Goal: Task Accomplishment & Management: Complete application form

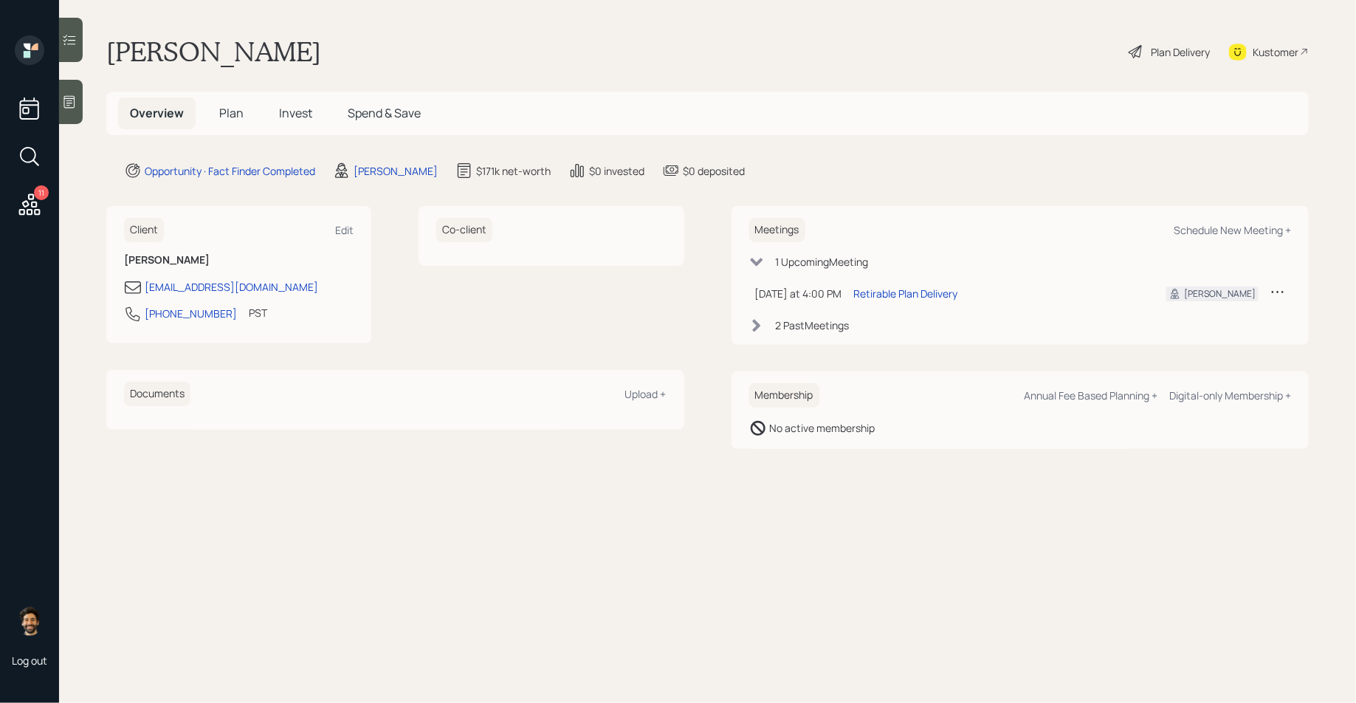
click at [243, 111] on h5 "Plan" at bounding box center [231, 113] width 48 height 32
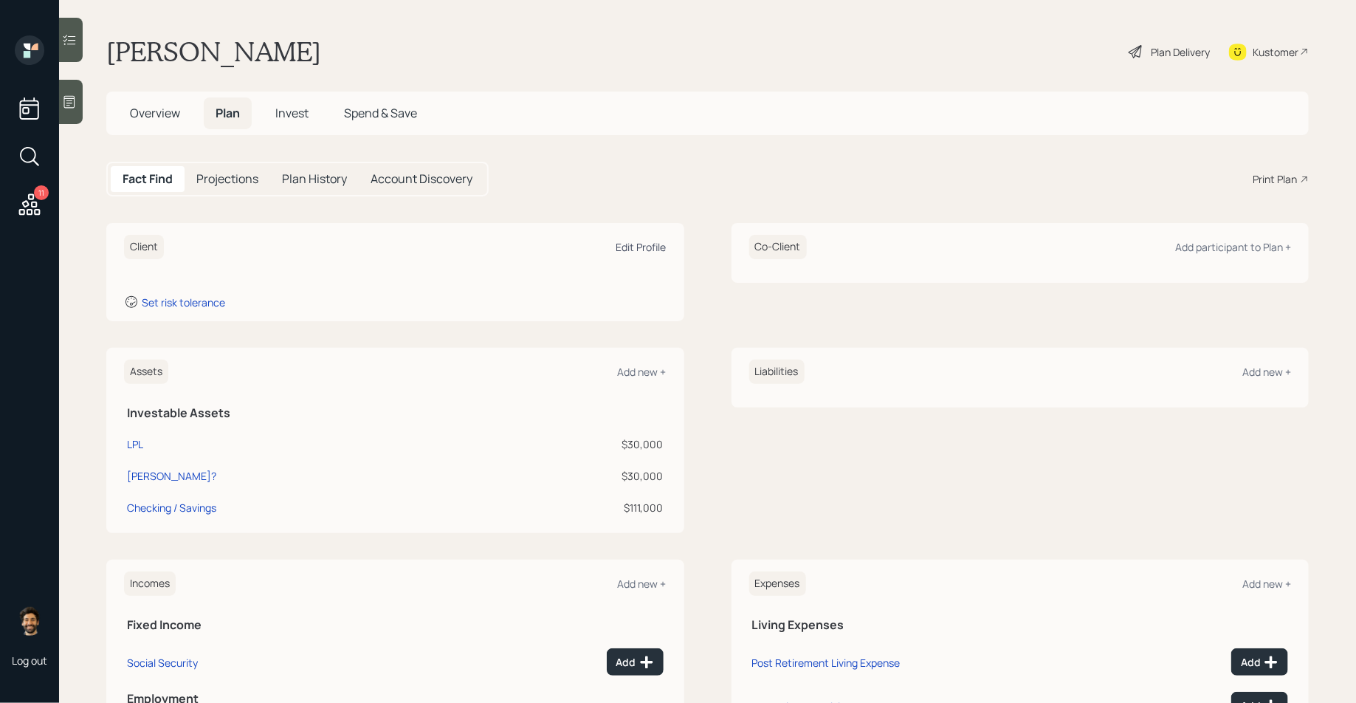
click at [641, 245] on div "Edit Profile" at bounding box center [641, 247] width 50 height 14
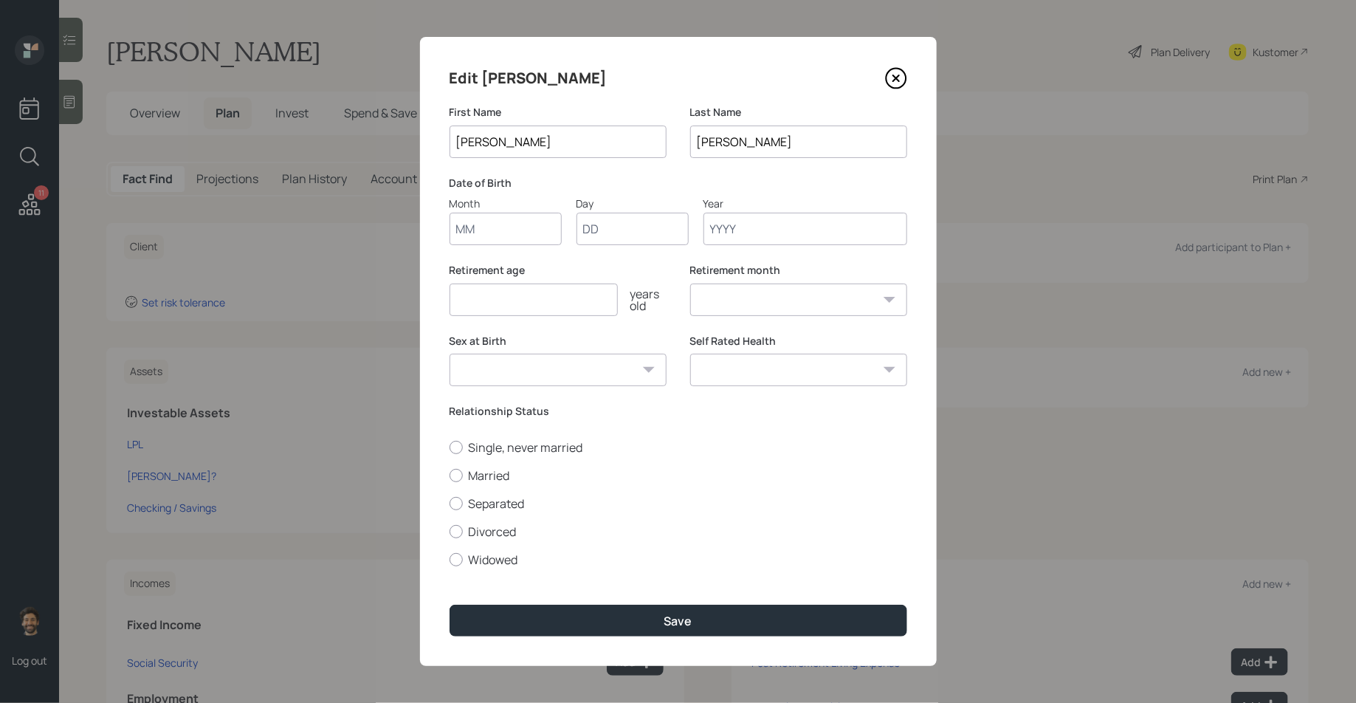
click at [479, 239] on input "Month" at bounding box center [505, 229] width 112 height 32
click at [484, 230] on input "07" at bounding box center [505, 229] width 112 height 32
type input "08"
type input "05"
type input "1961"
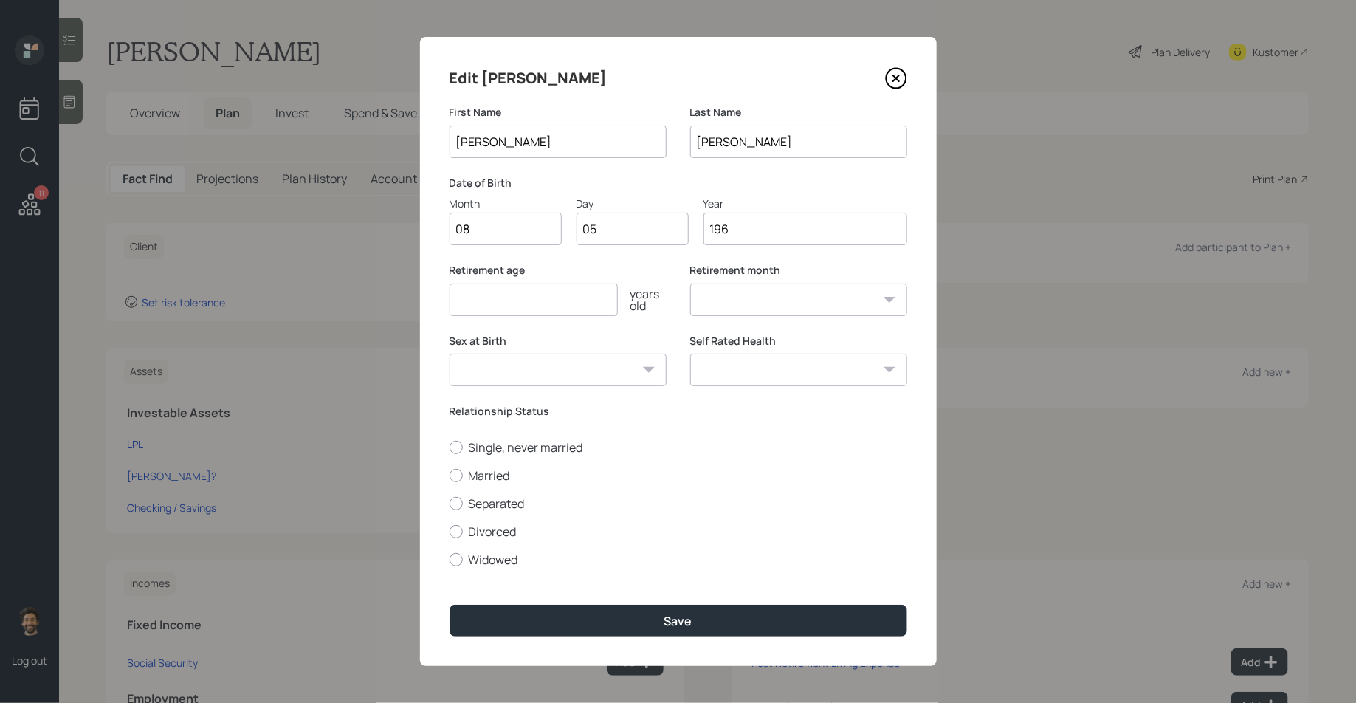
select select "8"
type input "1961"
click at [523, 302] on input "number" at bounding box center [533, 299] width 168 height 32
type input "65"
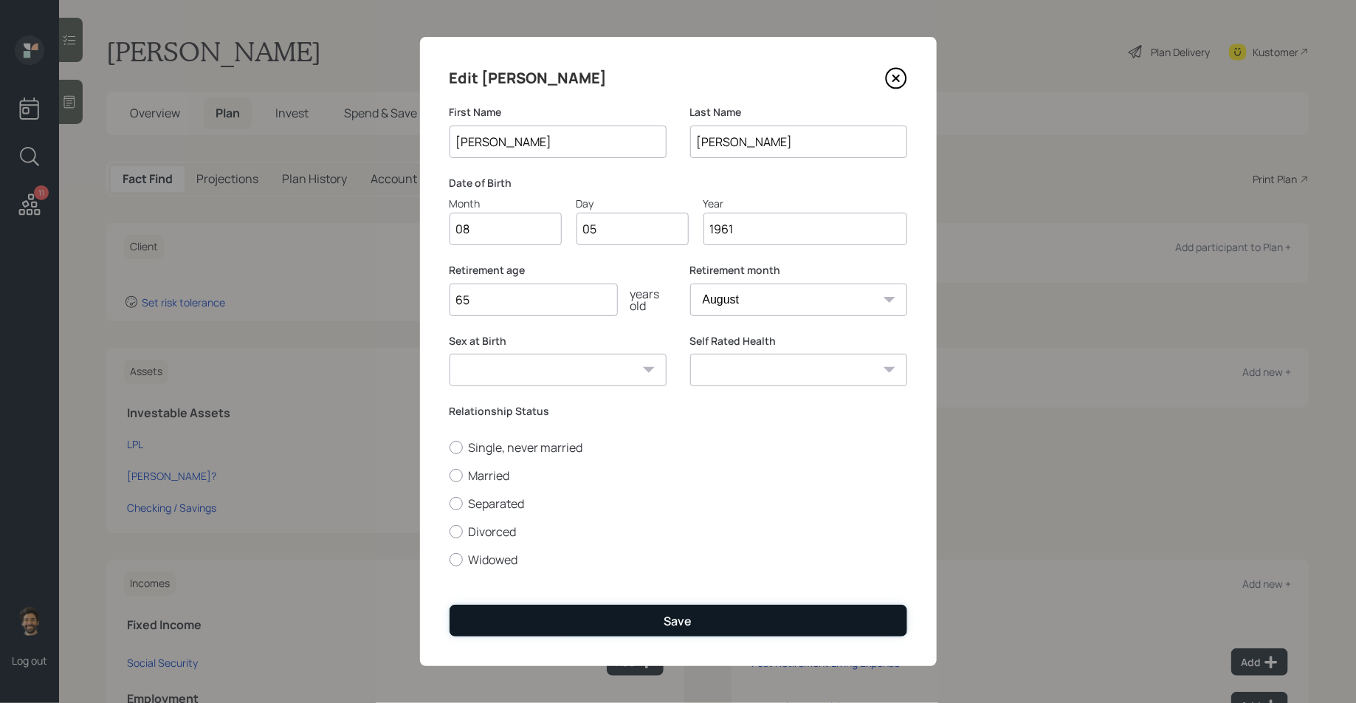
click at [559, 621] on button "Save" at bounding box center [678, 620] width 458 height 32
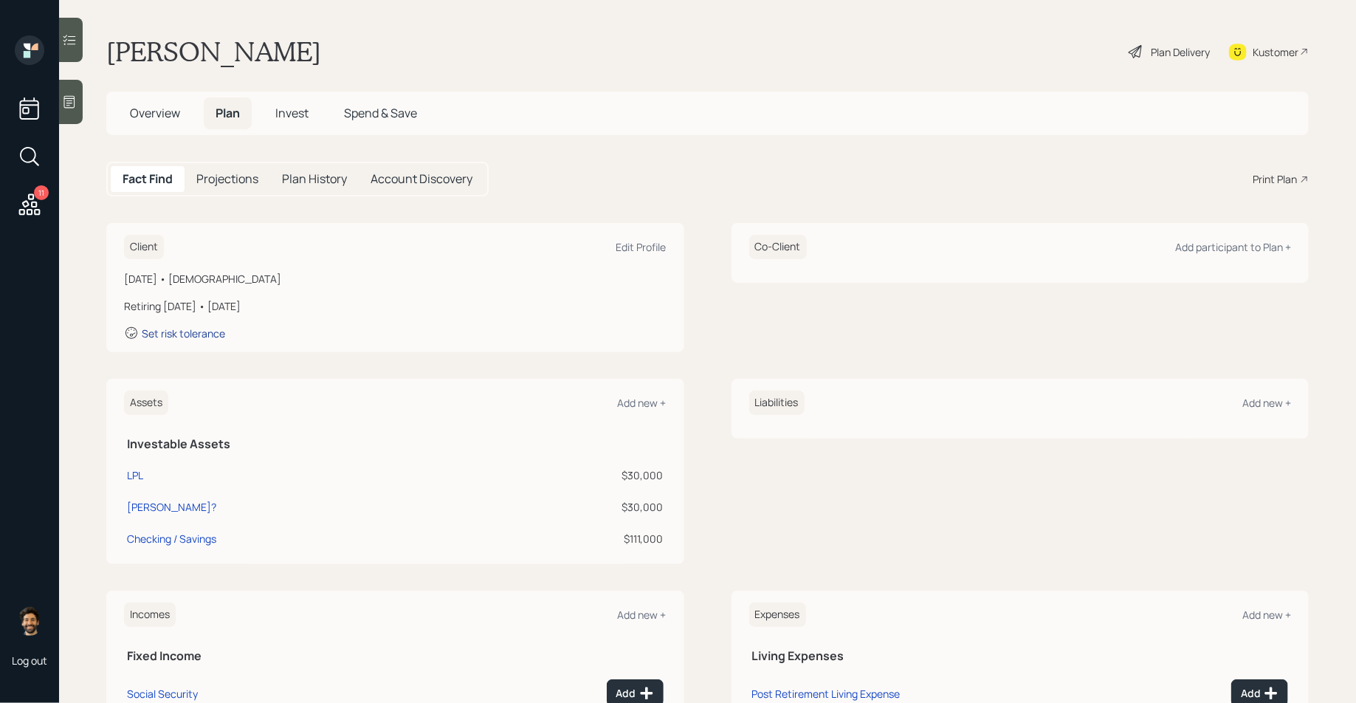
click at [169, 326] on div "Set risk tolerance" at bounding box center [183, 333] width 83 height 14
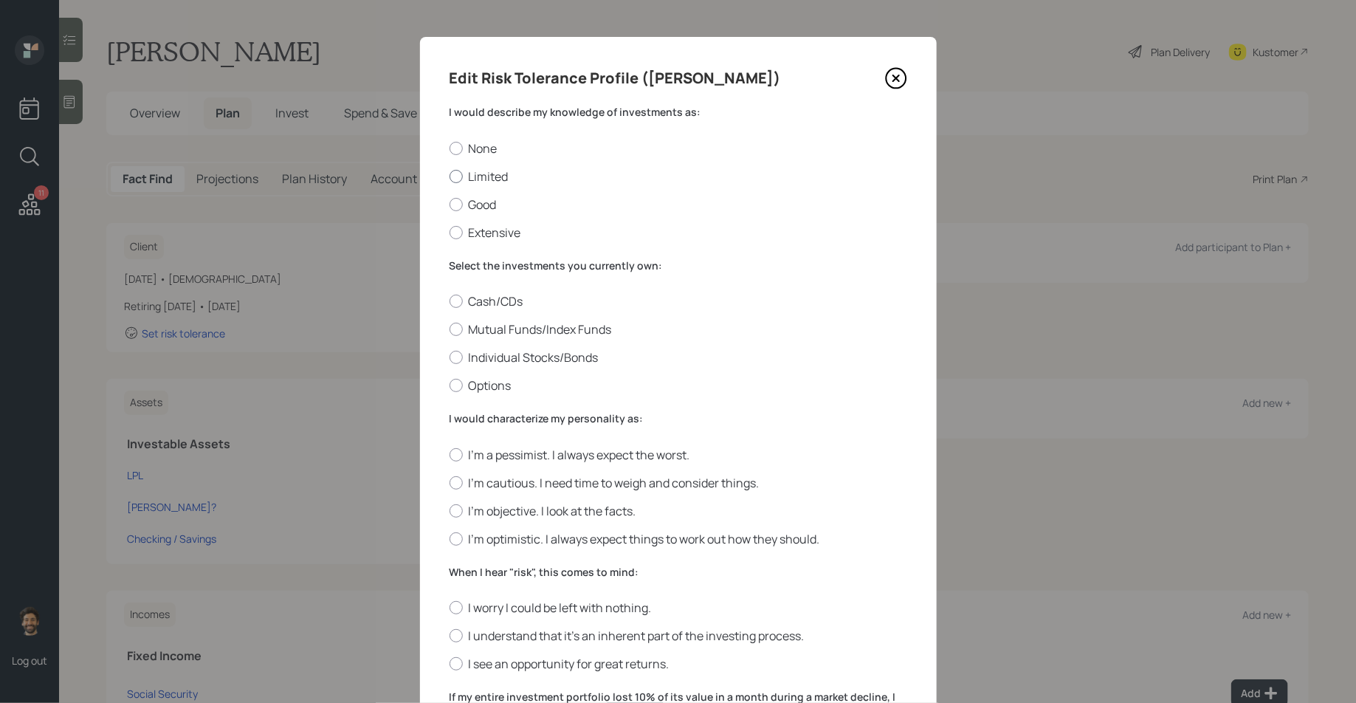
click at [459, 181] on div at bounding box center [455, 176] width 13 height 13
click at [449, 176] on input "Limited" at bounding box center [449, 176] width 1 height 1
radio input "true"
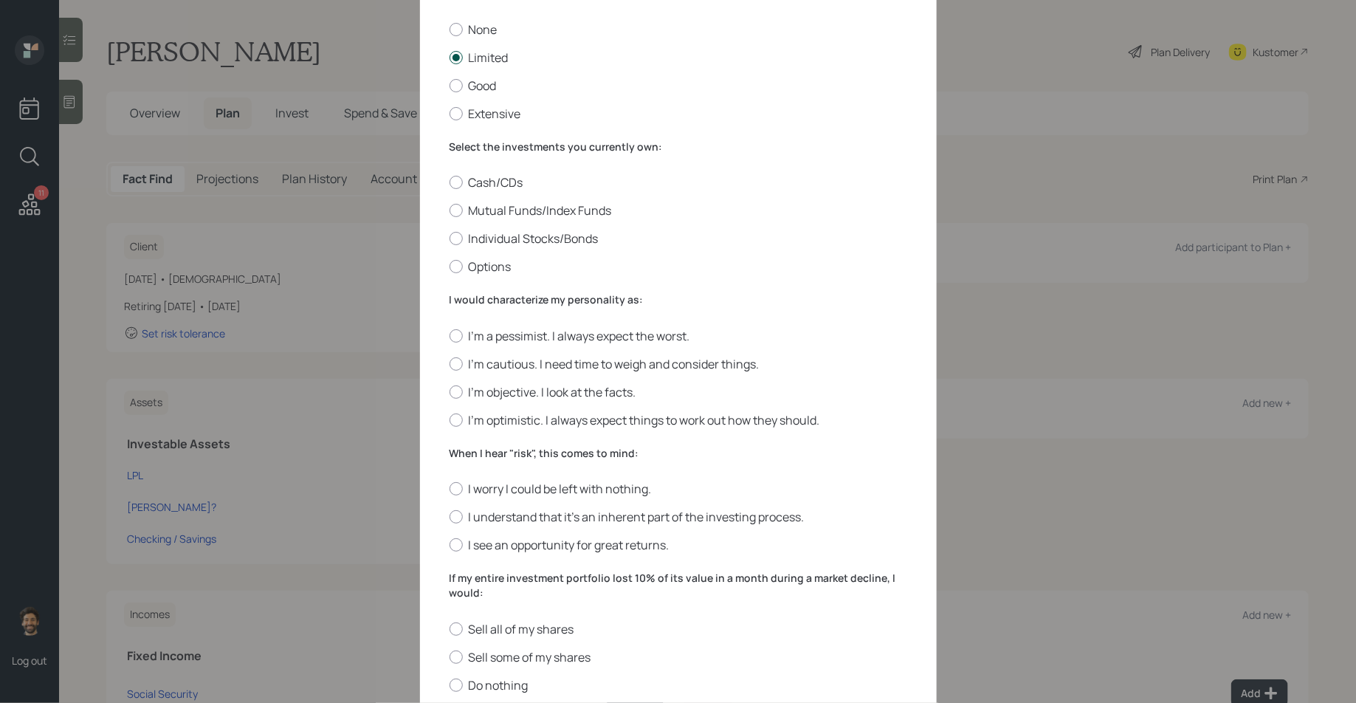
scroll to position [174, 0]
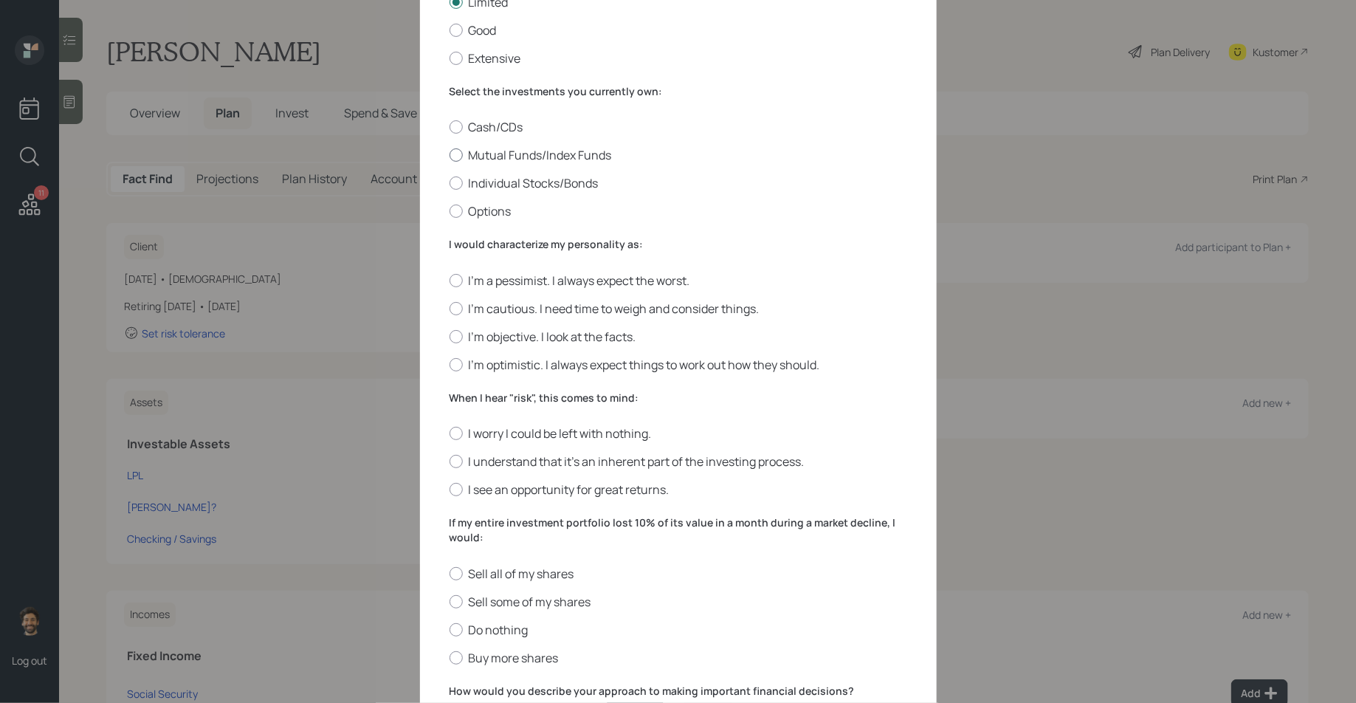
click at [480, 152] on label "Mutual Funds/Index Funds" at bounding box center [678, 155] width 458 height 16
click at [449, 155] on input "Mutual Funds/Index Funds" at bounding box center [449, 155] width 1 height 1
radio input "true"
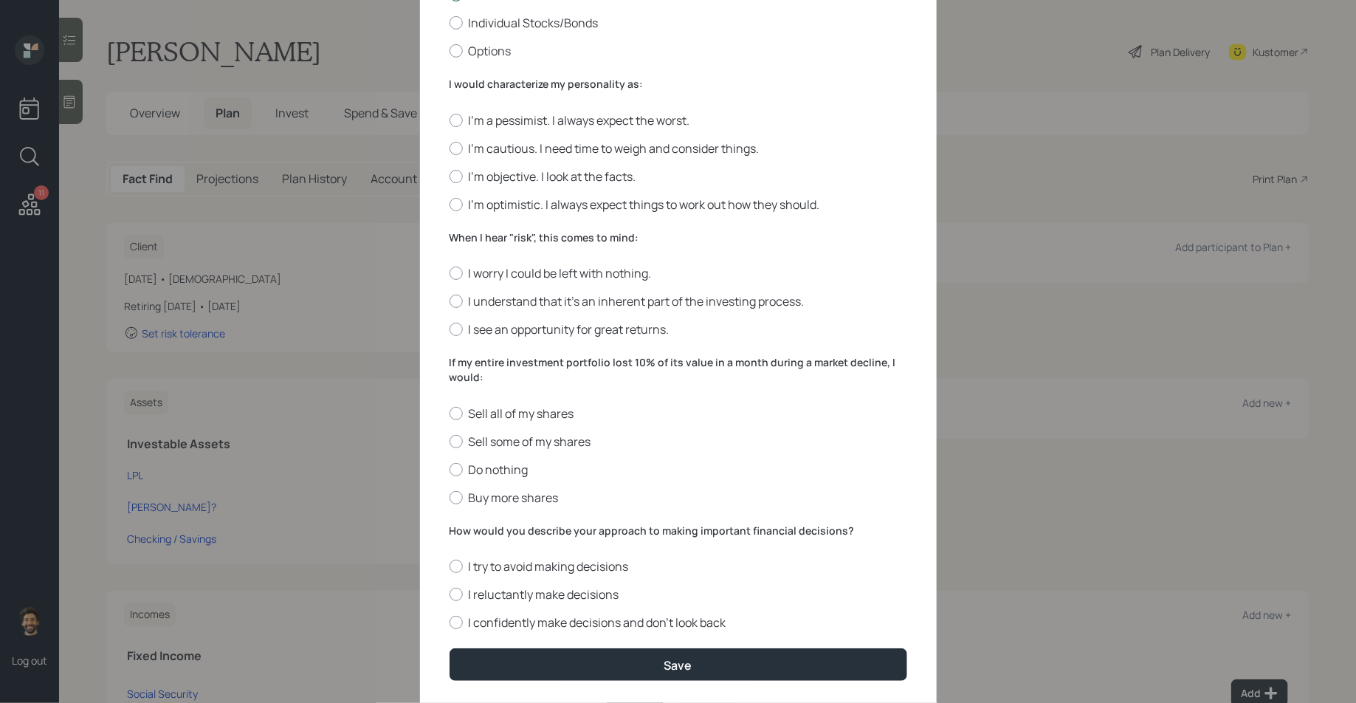
scroll to position [351, 0]
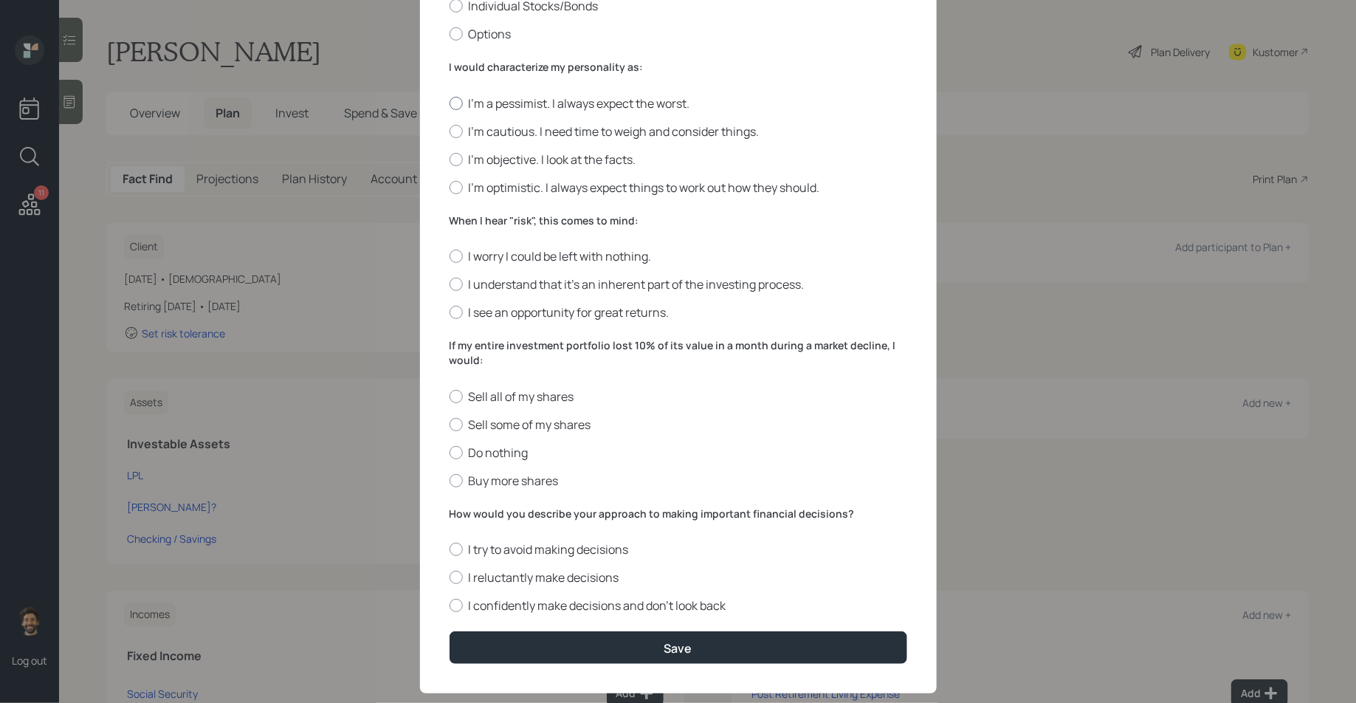
click at [455, 105] on div at bounding box center [455, 103] width 13 height 13
click at [449, 103] on input "I'm a pessimist. I always expect the worst." at bounding box center [449, 103] width 1 height 1
radio input "true"
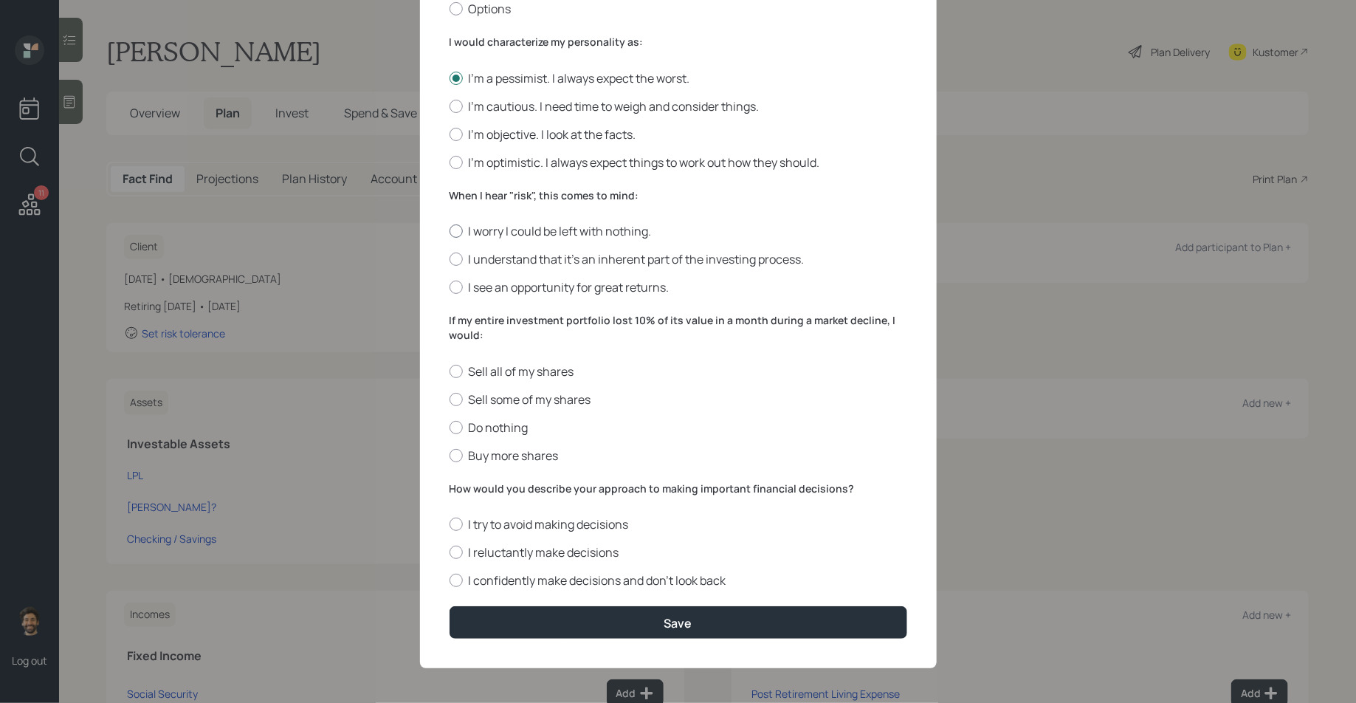
click at [461, 235] on label "I worry I could be left with nothing." at bounding box center [678, 231] width 458 height 16
click at [449, 232] on input "I worry I could be left with nothing." at bounding box center [449, 231] width 1 height 1
radio input "true"
click at [453, 397] on div at bounding box center [455, 399] width 13 height 13
click at [449, 399] on input "Sell some of my shares" at bounding box center [449, 399] width 1 height 1
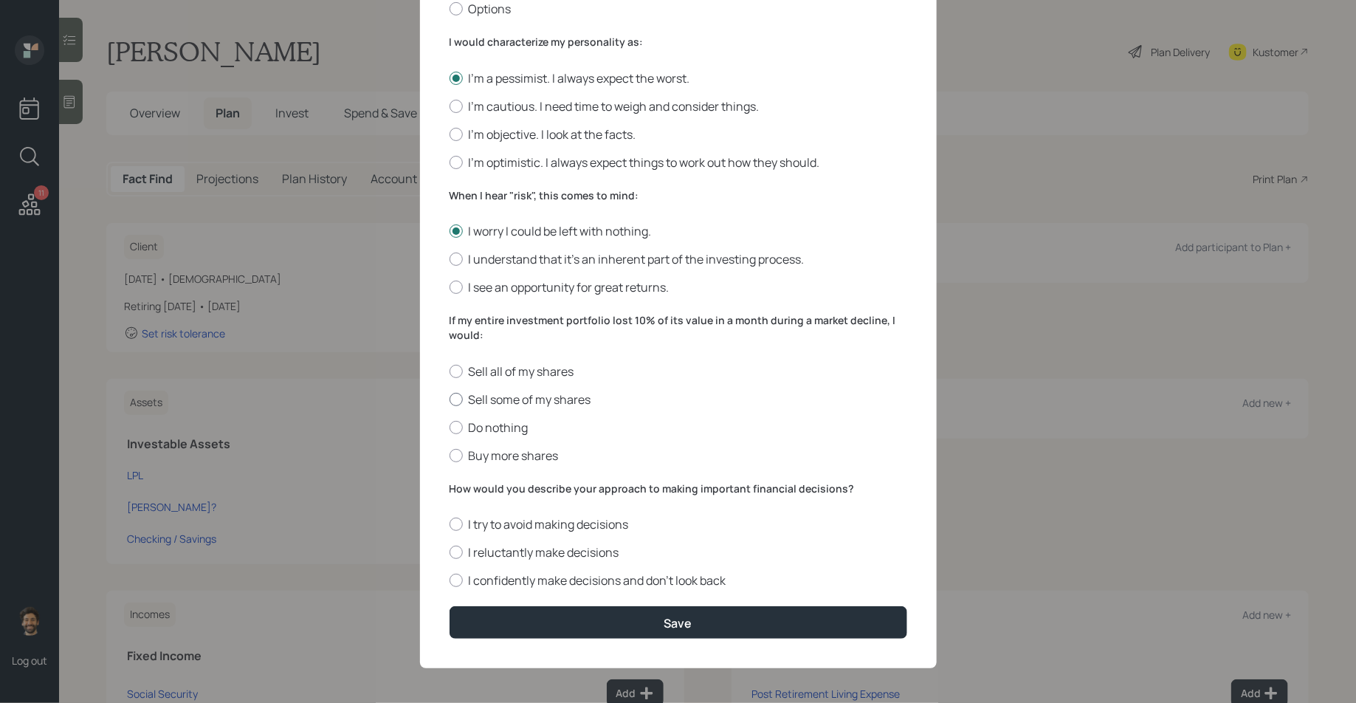
radio input "true"
click at [457, 552] on div at bounding box center [455, 551] width 13 height 13
click at [449, 552] on input "I reluctantly make decisions" at bounding box center [449, 552] width 1 height 1
radio input "true"
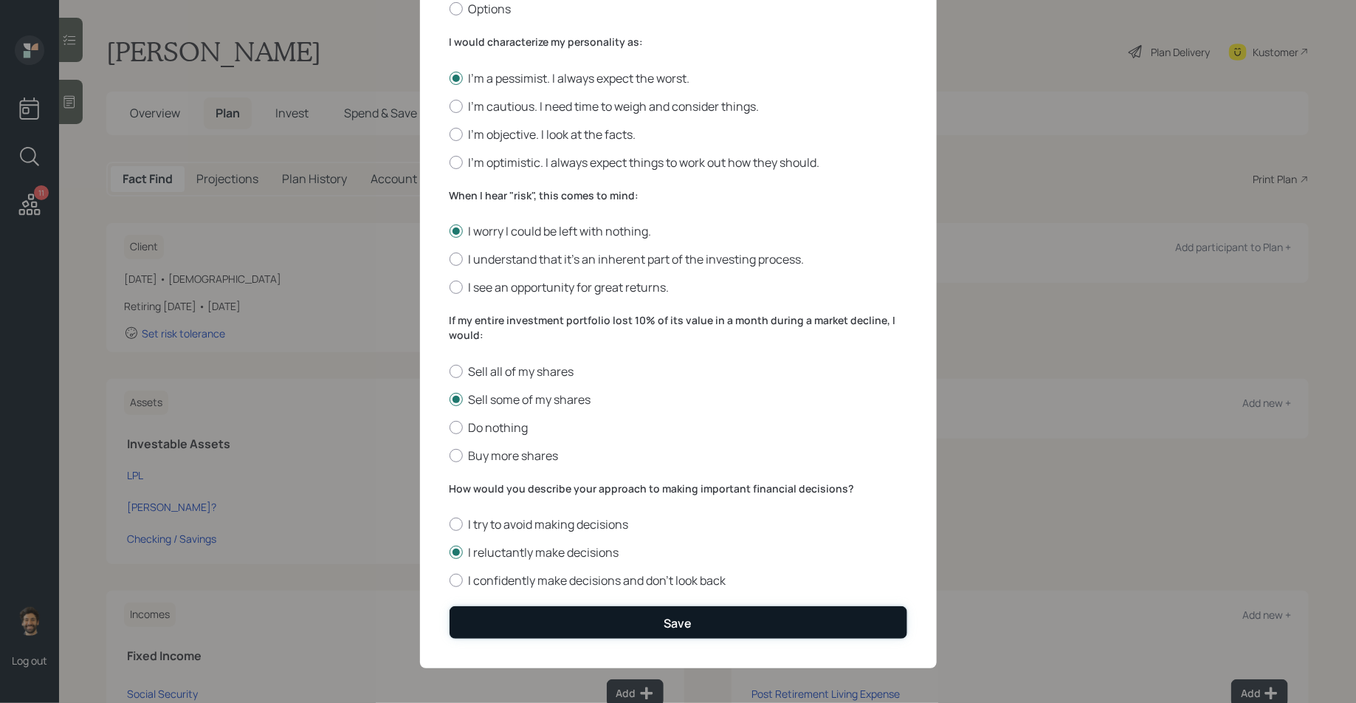
click at [483, 618] on button "Save" at bounding box center [678, 622] width 458 height 32
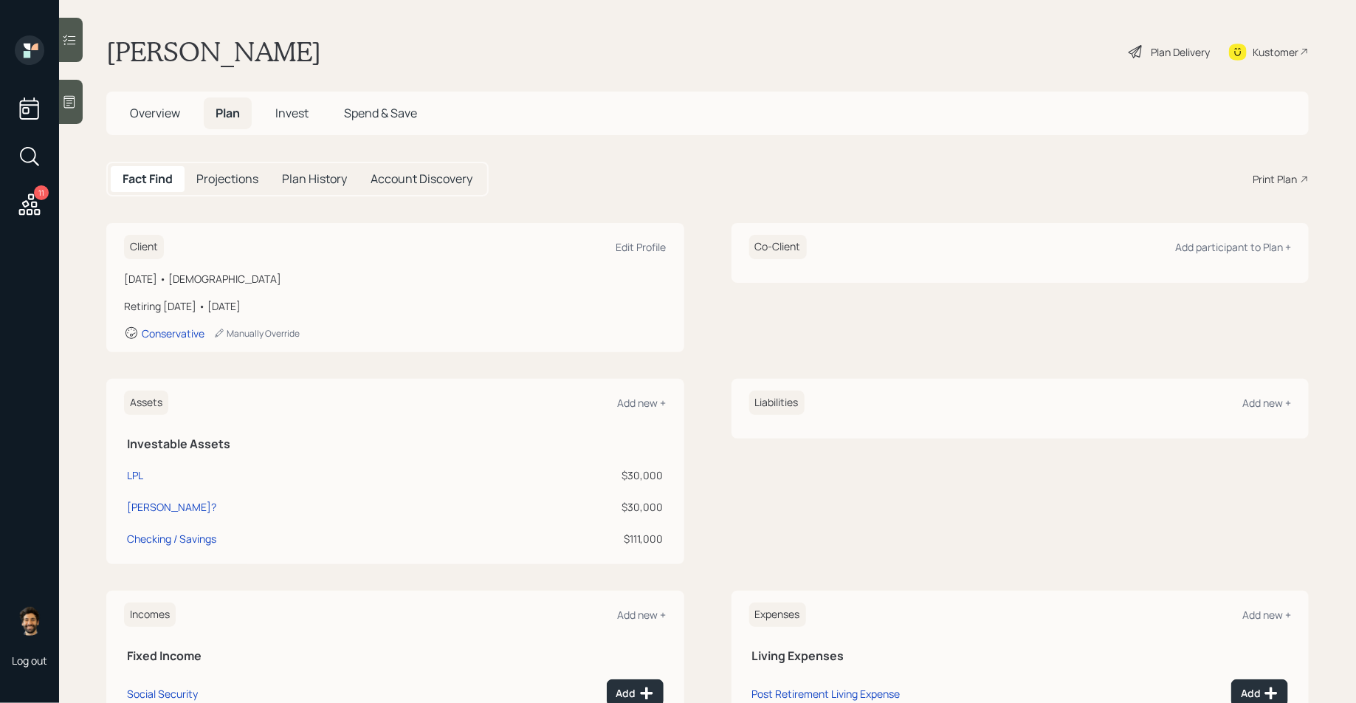
click at [290, 114] on span "Invest" at bounding box center [291, 113] width 33 height 16
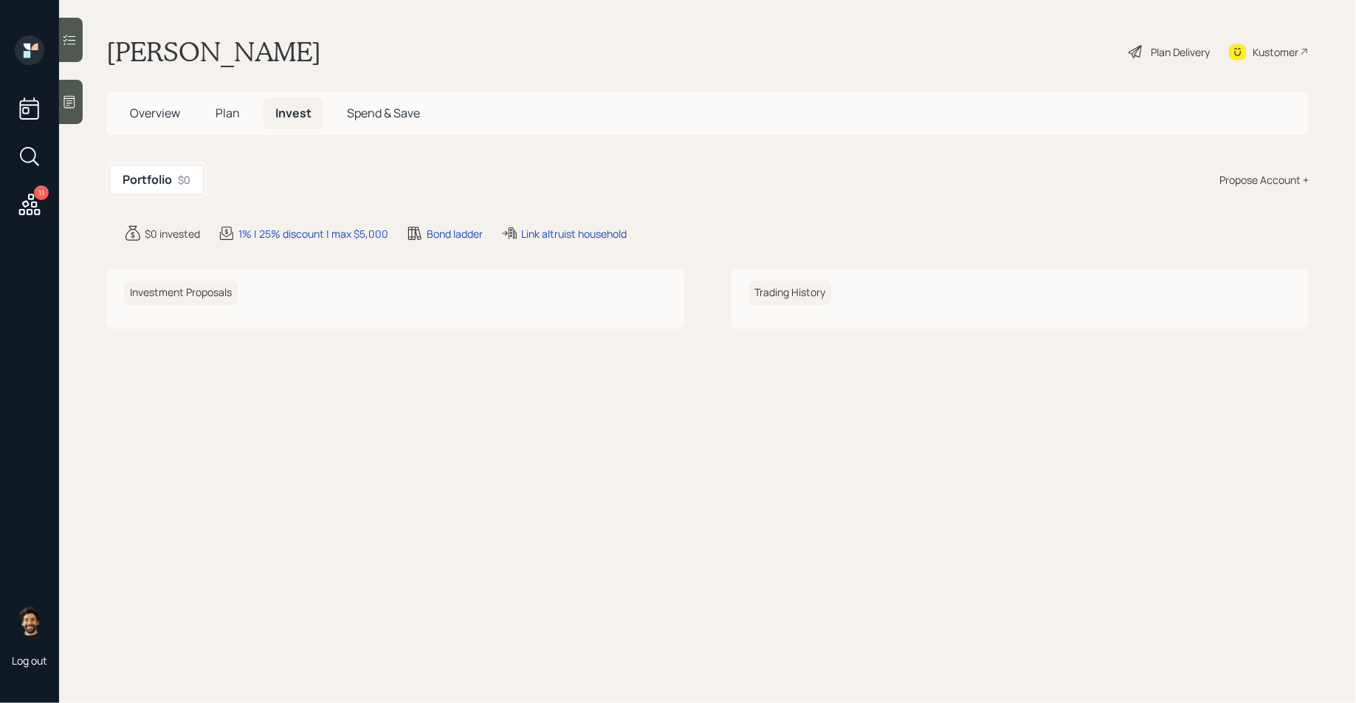
click at [1261, 187] on div "Propose Account +" at bounding box center [1263, 179] width 89 height 15
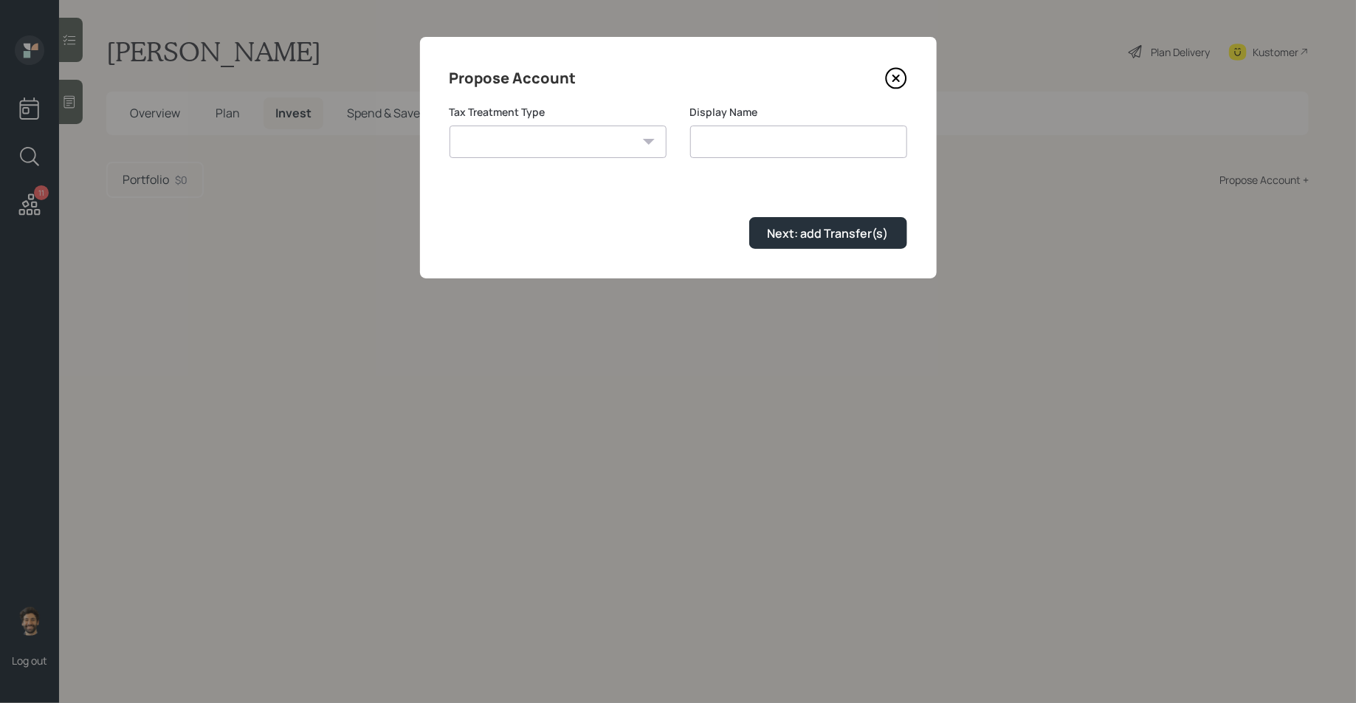
click at [485, 146] on select "Roth Taxable Traditional" at bounding box center [557, 141] width 217 height 32
select select "traditional"
click at [449, 125] on select "Roth Taxable Traditional" at bounding box center [557, 141] width 217 height 32
type input "Traditional"
click at [769, 234] on div "Next: add Transfer(s)" at bounding box center [828, 233] width 121 height 16
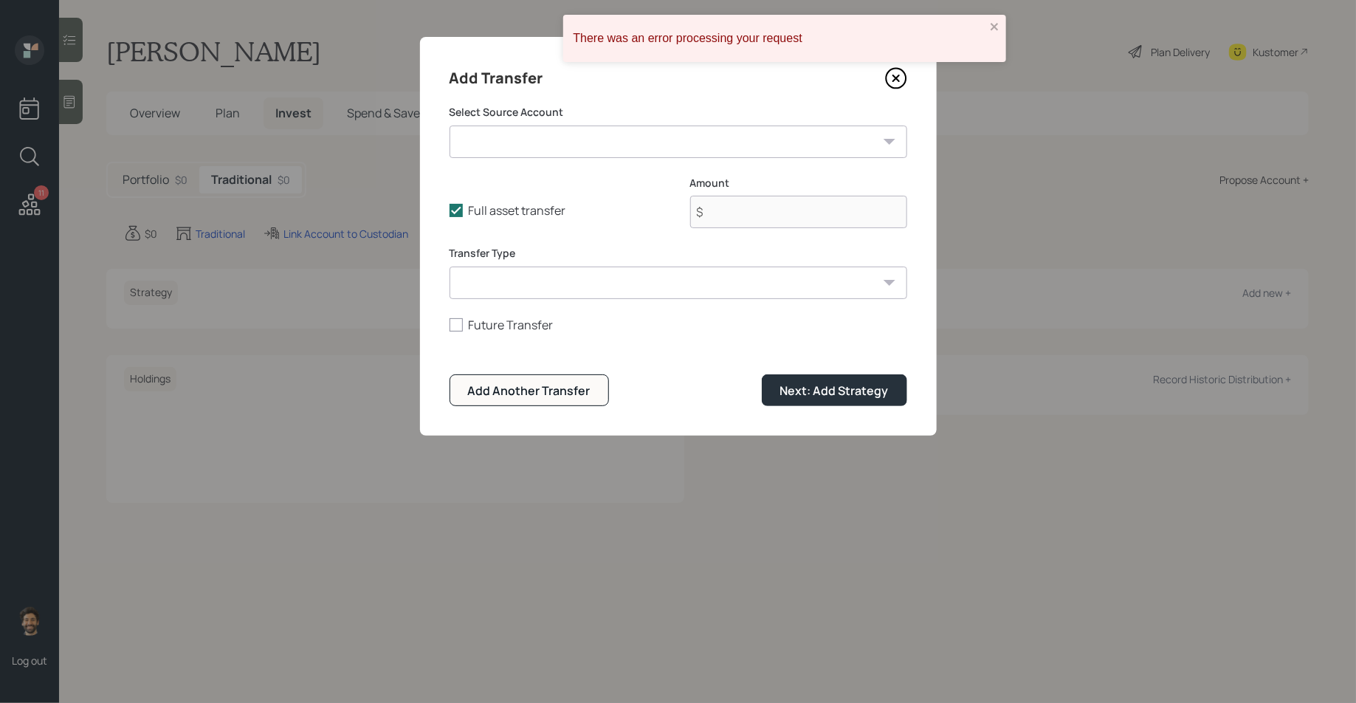
click at [510, 151] on select "LPL ($30,000 | Taxable Investment) Schwab IRA? ($30,000 | IRA) Checking / Savin…" at bounding box center [678, 141] width 458 height 32
select select "22a6d157-1111-4b6a-88da-44d856477a35"
click at [449, 125] on select "LPL ($30,000 | Taxable Investment) Schwab IRA? ($30,000 | IRA) Checking / Savin…" at bounding box center [678, 141] width 458 height 32
type input "$ 30,000"
click at [554, 289] on select "ACAT Transfer Non ACAT Transfer Capitalize Rollover Rollover Deposit" at bounding box center [678, 282] width 458 height 32
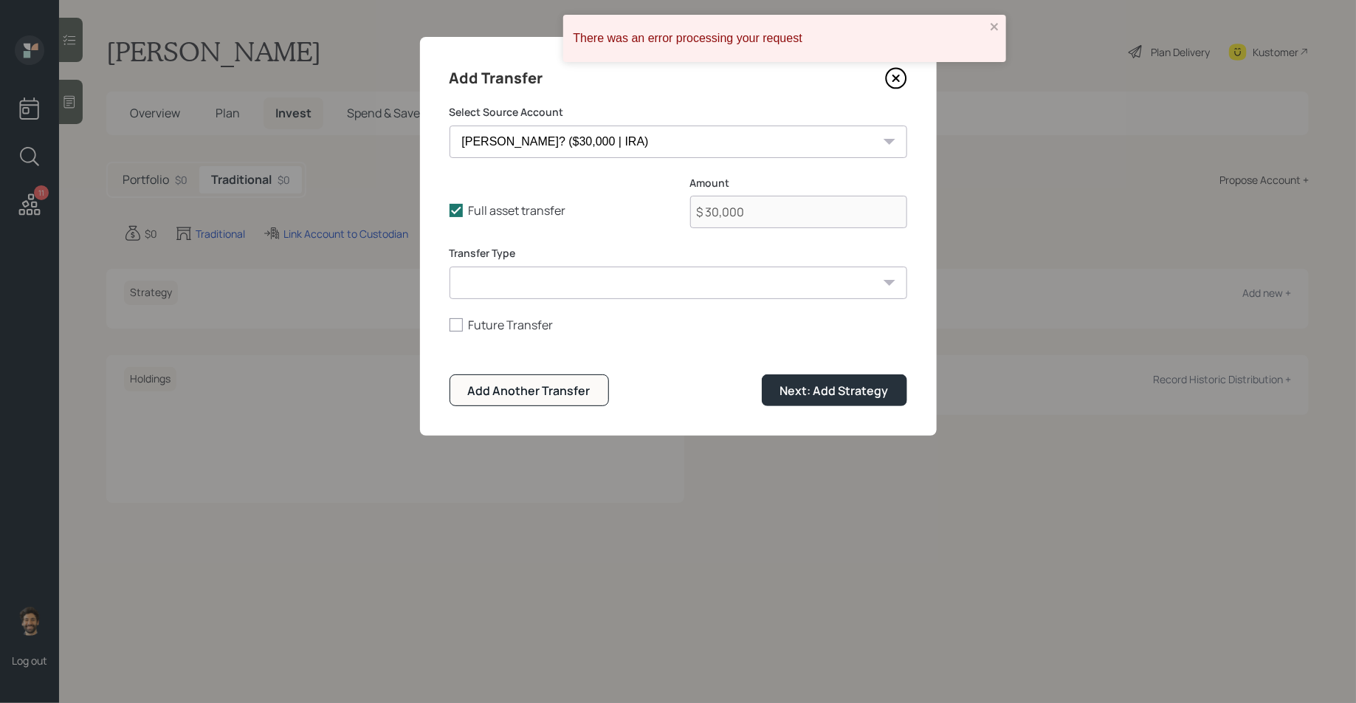
select select "acat_transfer"
click at [449, 266] on select "ACAT Transfer Non ACAT Transfer Capitalize Rollover Rollover Deposit" at bounding box center [678, 282] width 458 height 32
click at [776, 385] on button "Next: Add Strategy" at bounding box center [834, 390] width 145 height 32
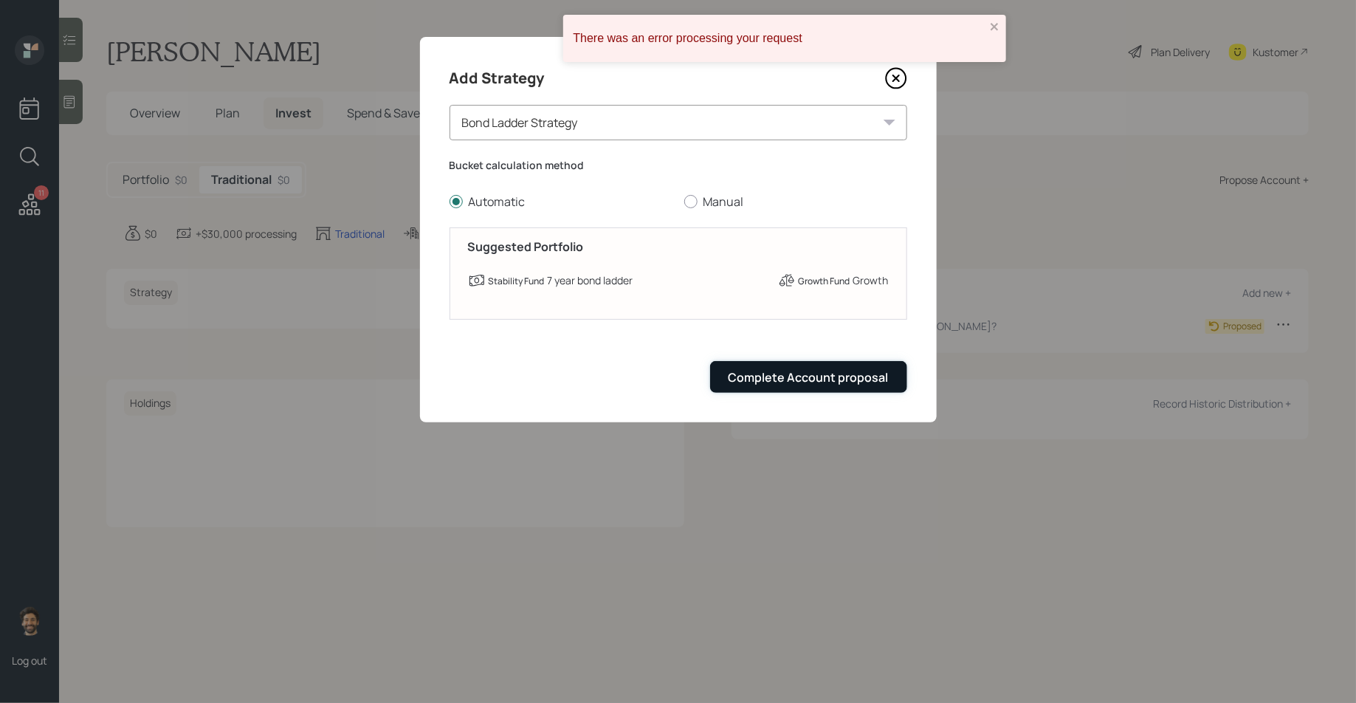
click at [810, 366] on button "Complete Account proposal" at bounding box center [808, 377] width 197 height 32
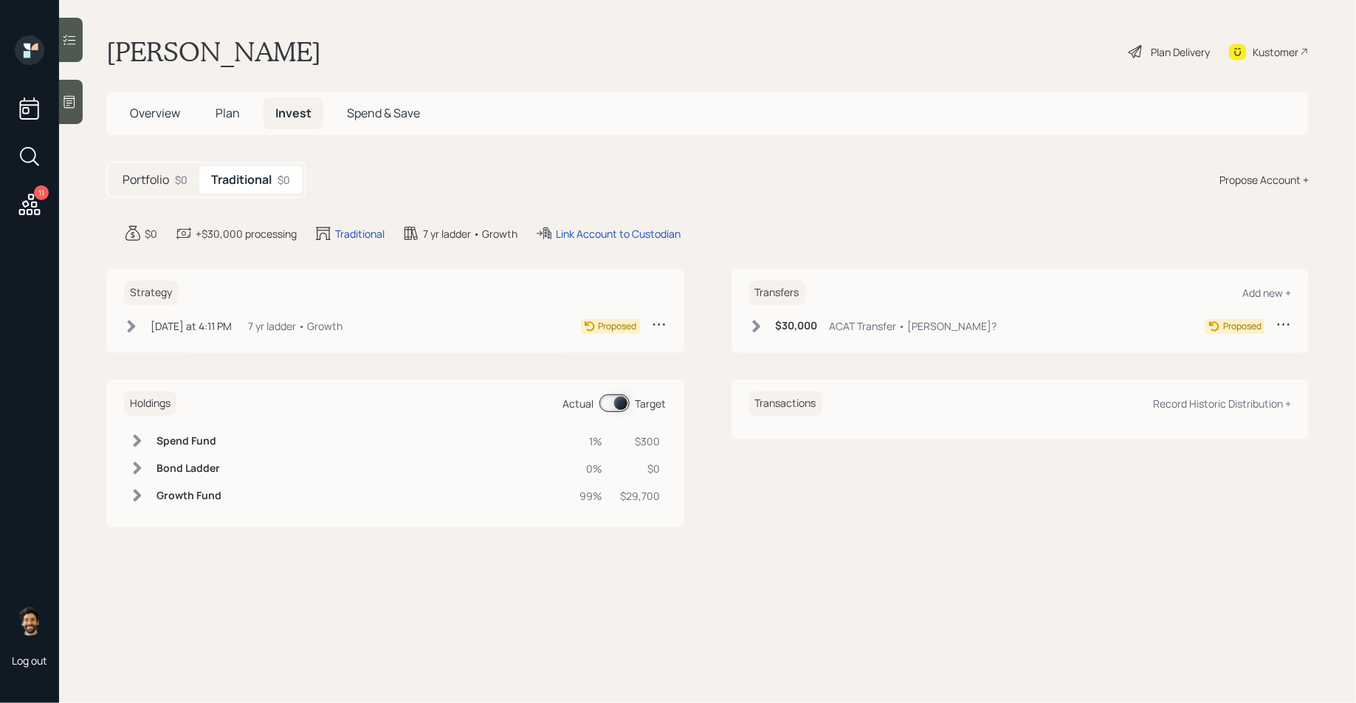
click at [1155, 49] on div "Plan Delivery" at bounding box center [1180, 51] width 59 height 15
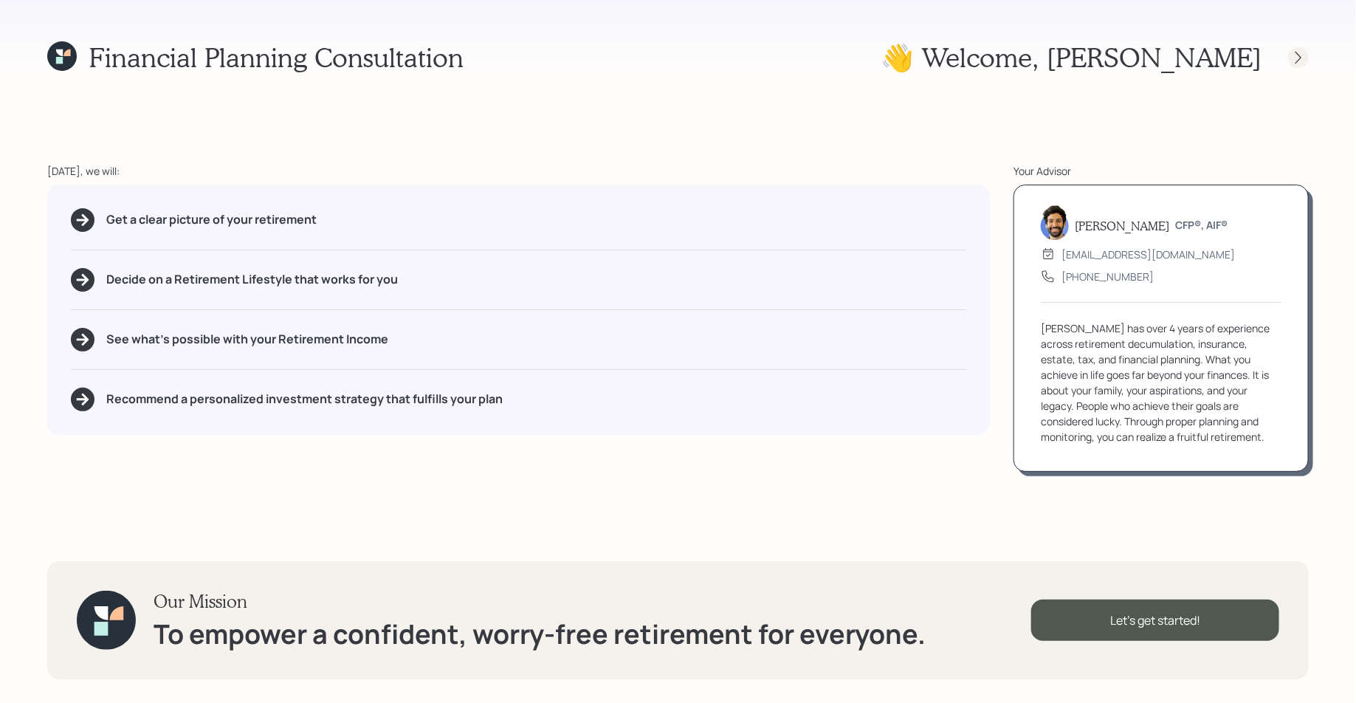
click at [1308, 55] on div at bounding box center [1298, 57] width 21 height 21
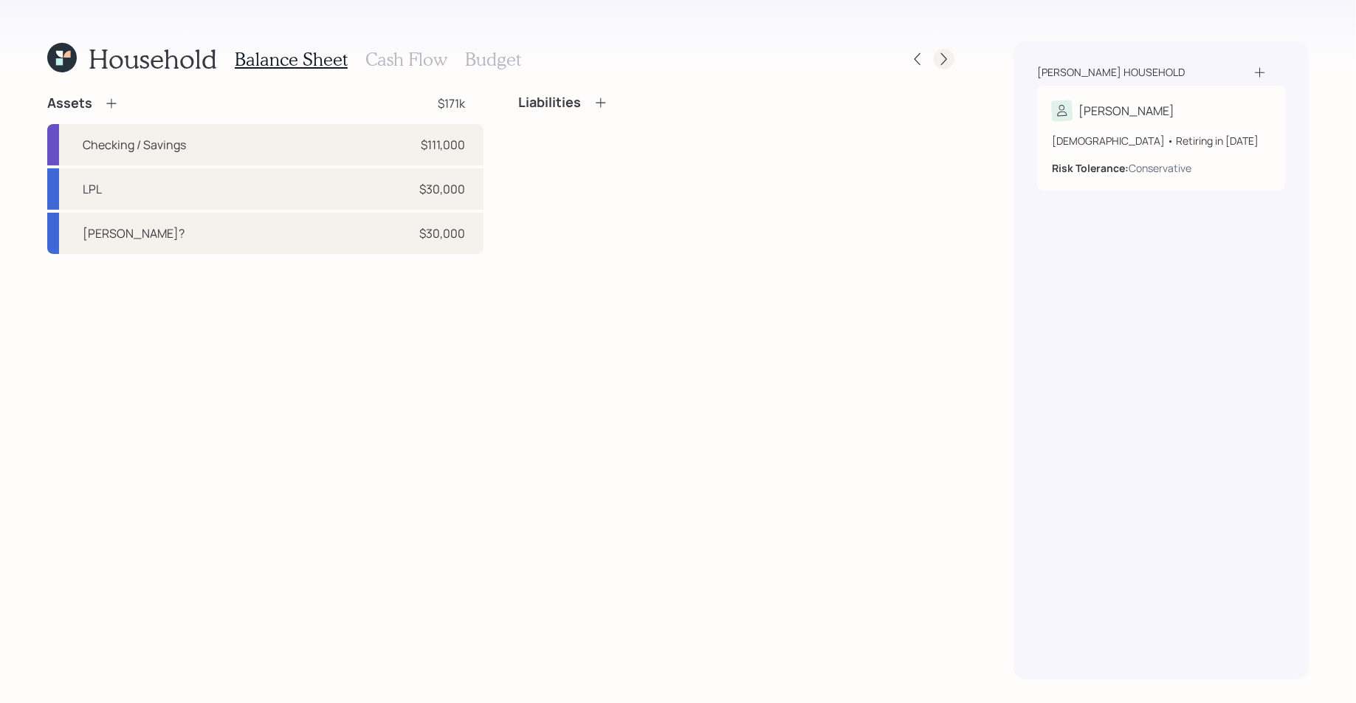
click at [942, 55] on icon at bounding box center [944, 59] width 15 height 15
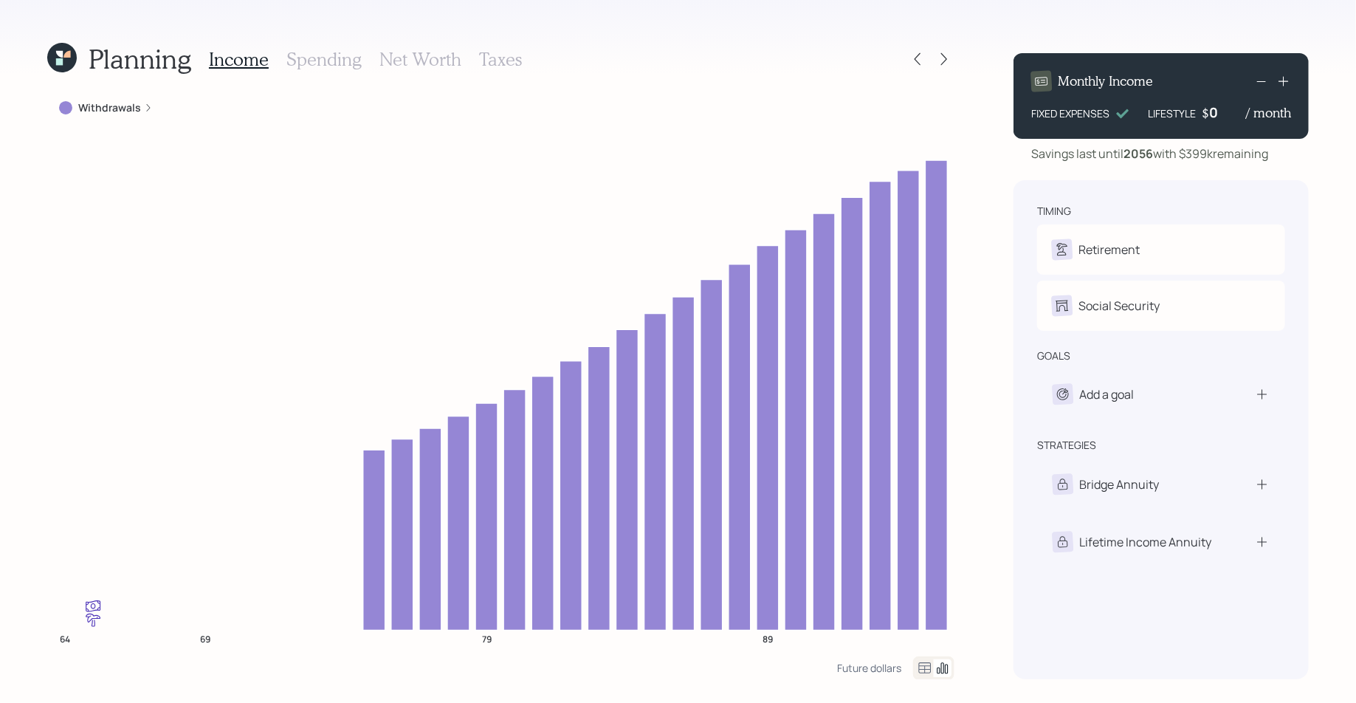
click at [942, 55] on icon at bounding box center [944, 59] width 15 height 15
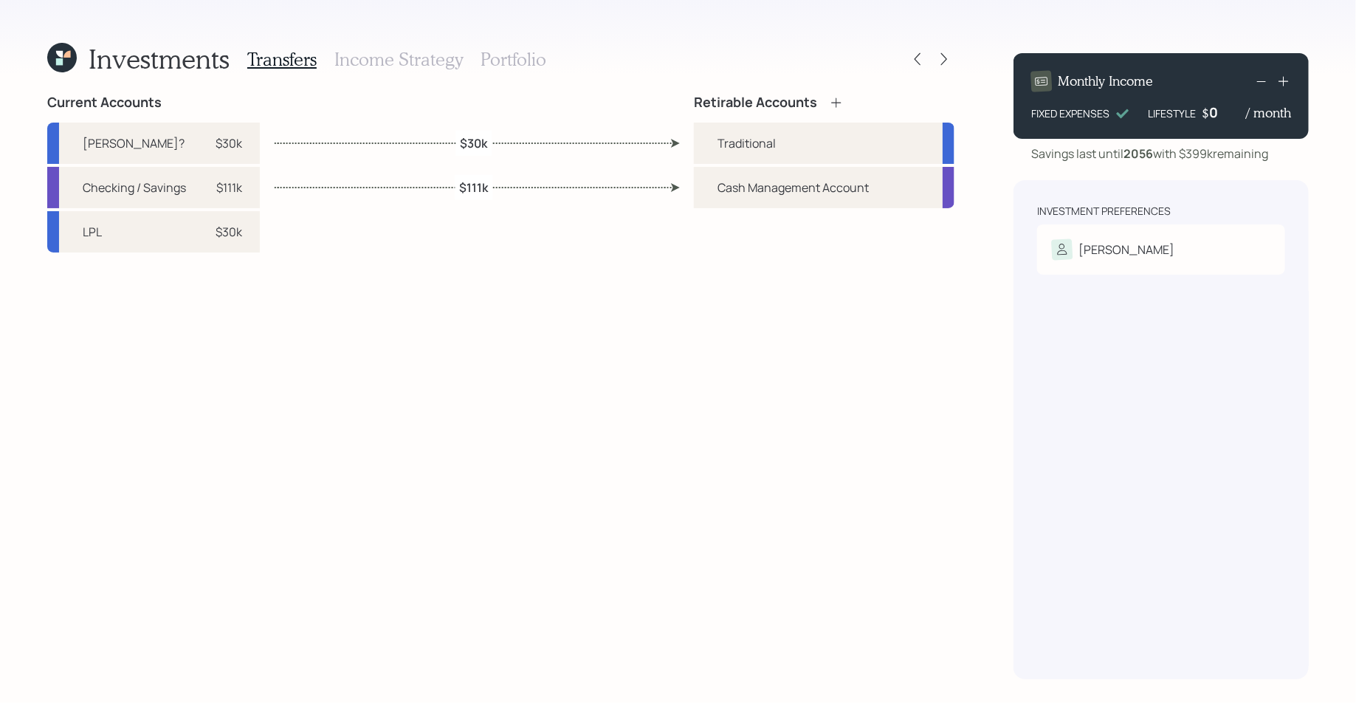
click at [942, 55] on icon at bounding box center [944, 59] width 15 height 15
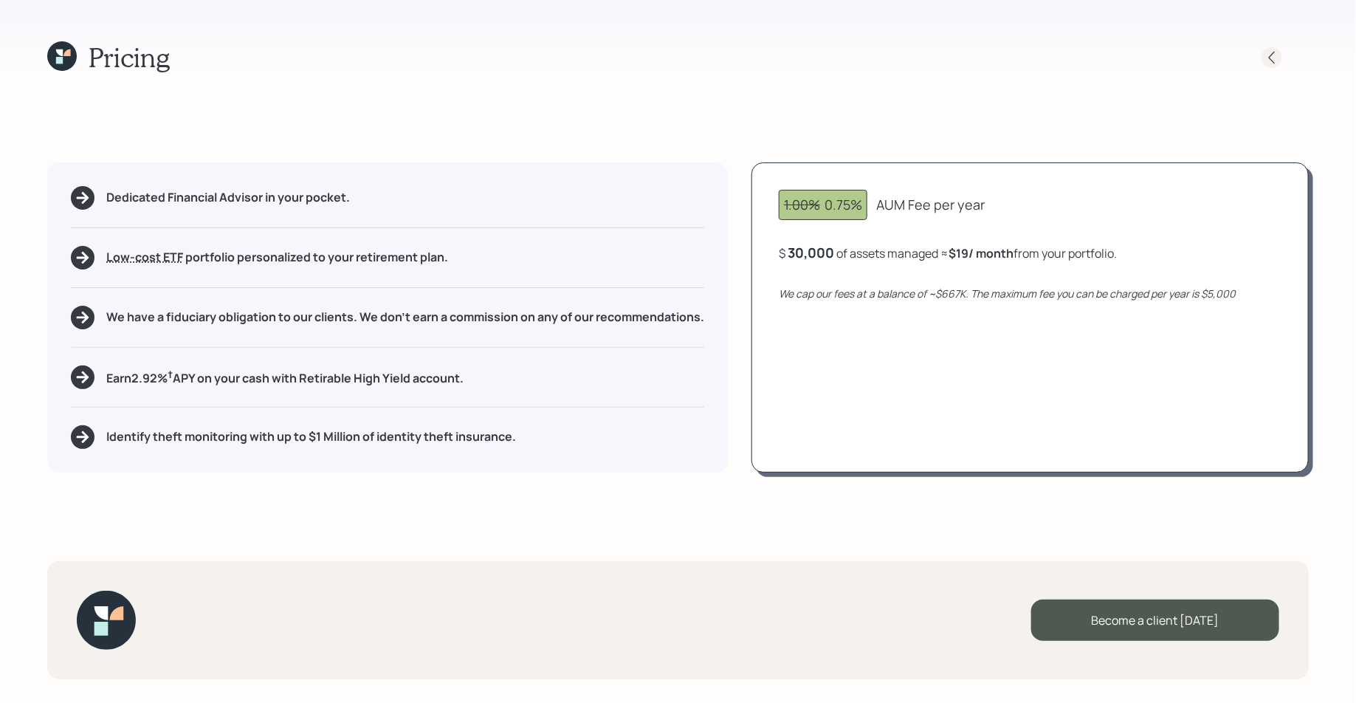
click at [1275, 61] on icon at bounding box center [1271, 57] width 15 height 15
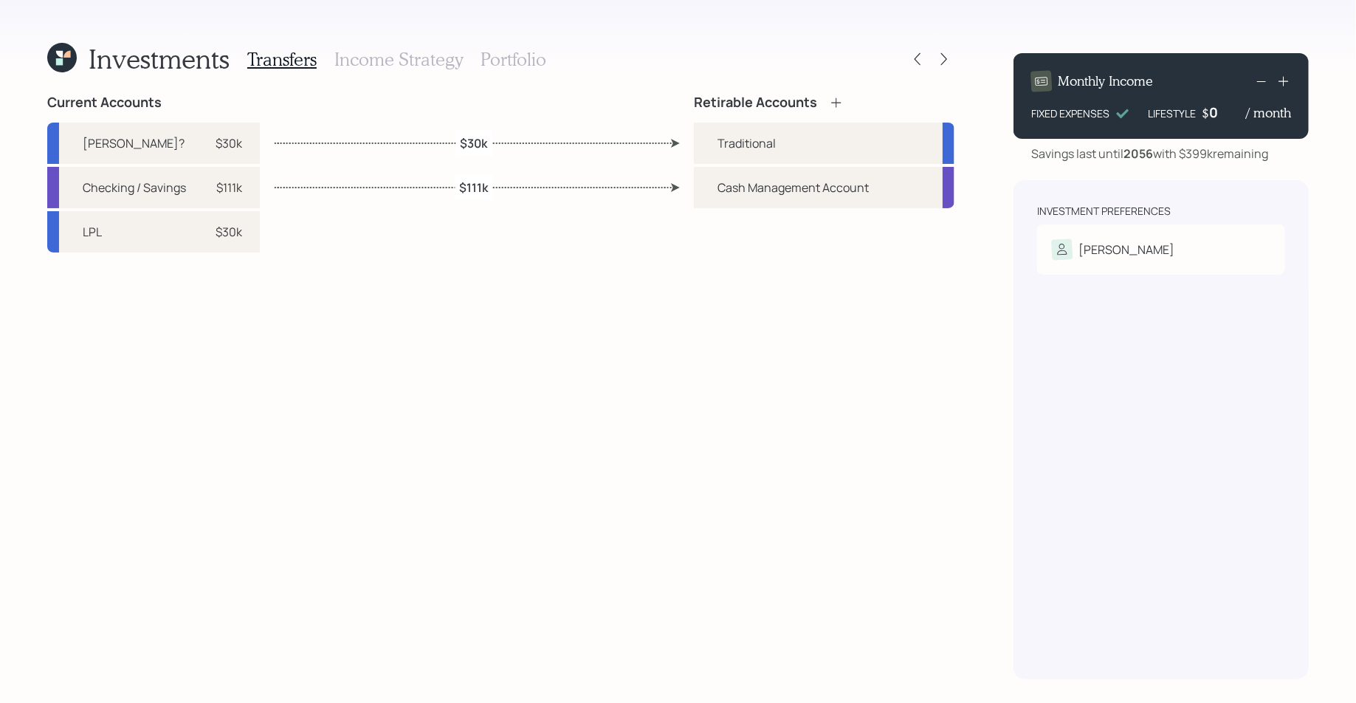
click at [390, 67] on h3 "Income Strategy" at bounding box center [398, 59] width 128 height 21
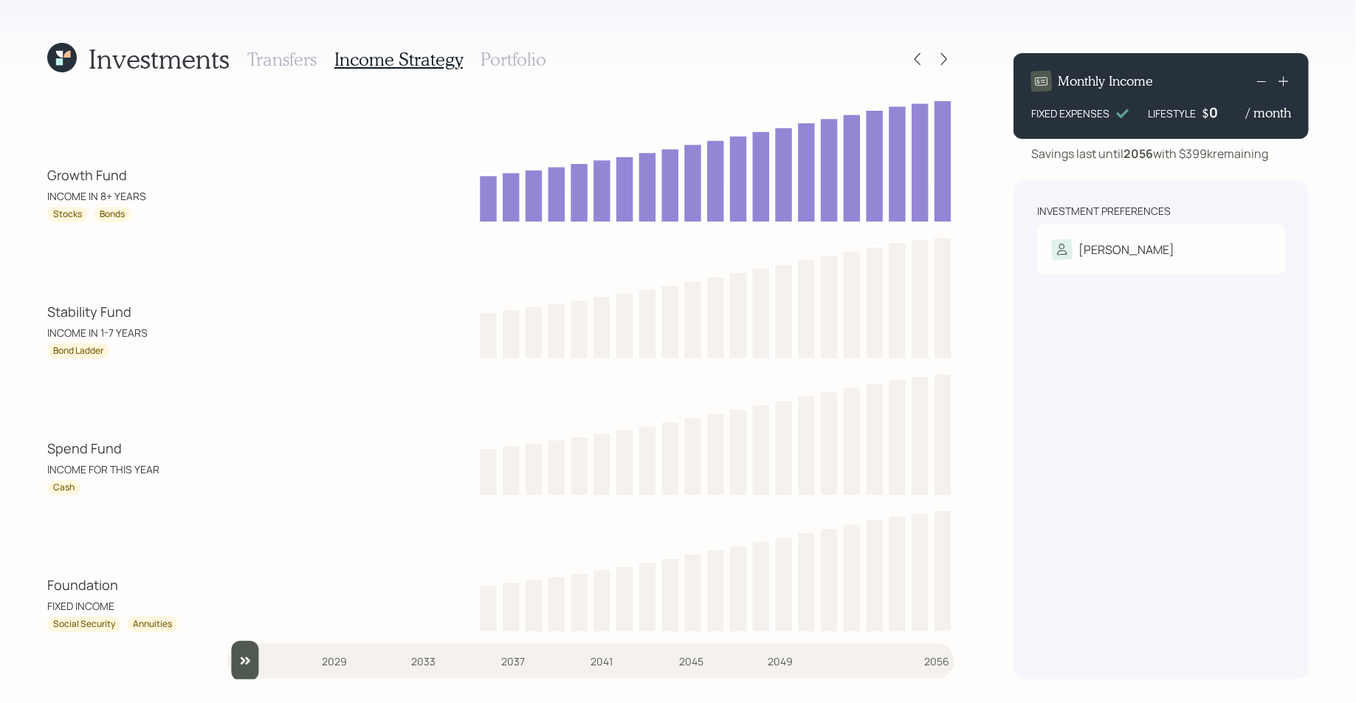
click at [508, 61] on h3 "Portfolio" at bounding box center [513, 59] width 66 height 21
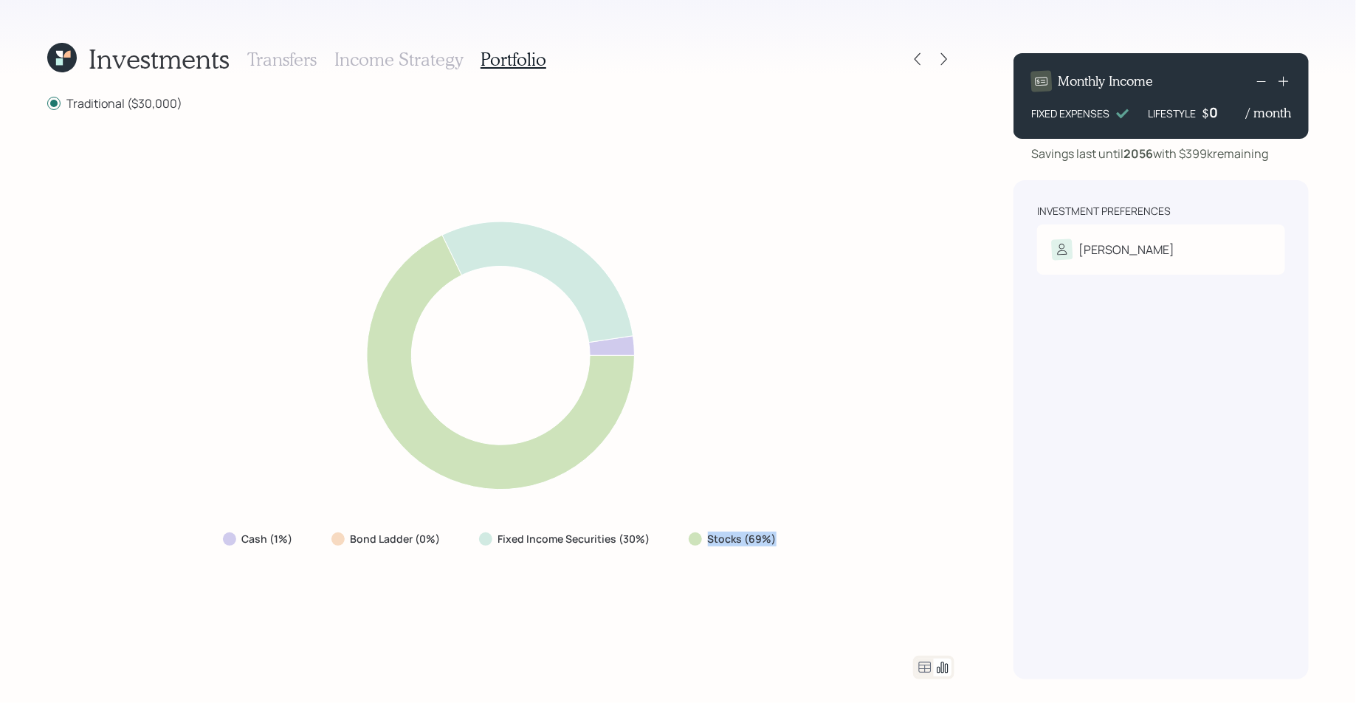
drag, startPoint x: 773, startPoint y: 536, endPoint x: 694, endPoint y: 537, distance: 79.0
click at [694, 537] on div "Stocks (69%)" at bounding box center [734, 538] width 91 height 15
drag, startPoint x: 651, startPoint y: 541, endPoint x: 468, endPoint y: 535, distance: 183.1
click at [468, 535] on div "Fixed Income Securities (30%)" at bounding box center [566, 538] width 198 height 27
click at [925, 666] on icon at bounding box center [925, 666] width 13 height 11
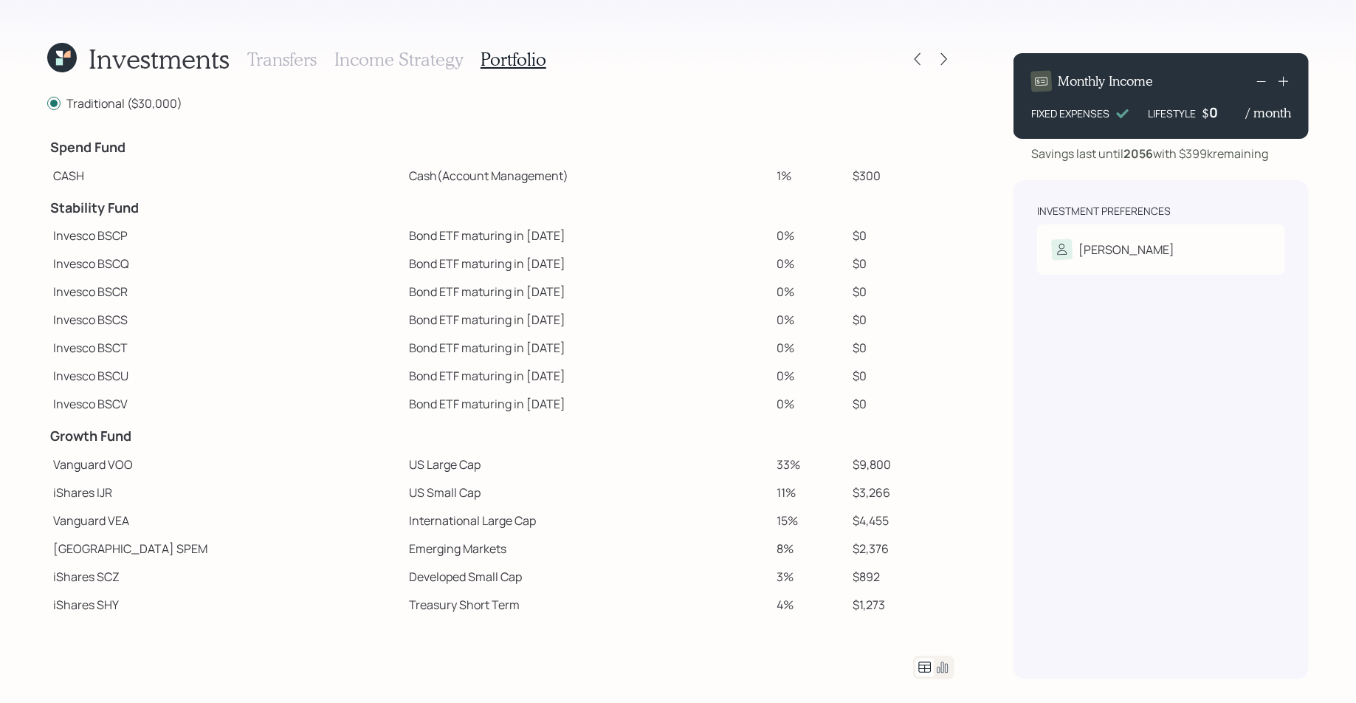
scroll to position [197, 0]
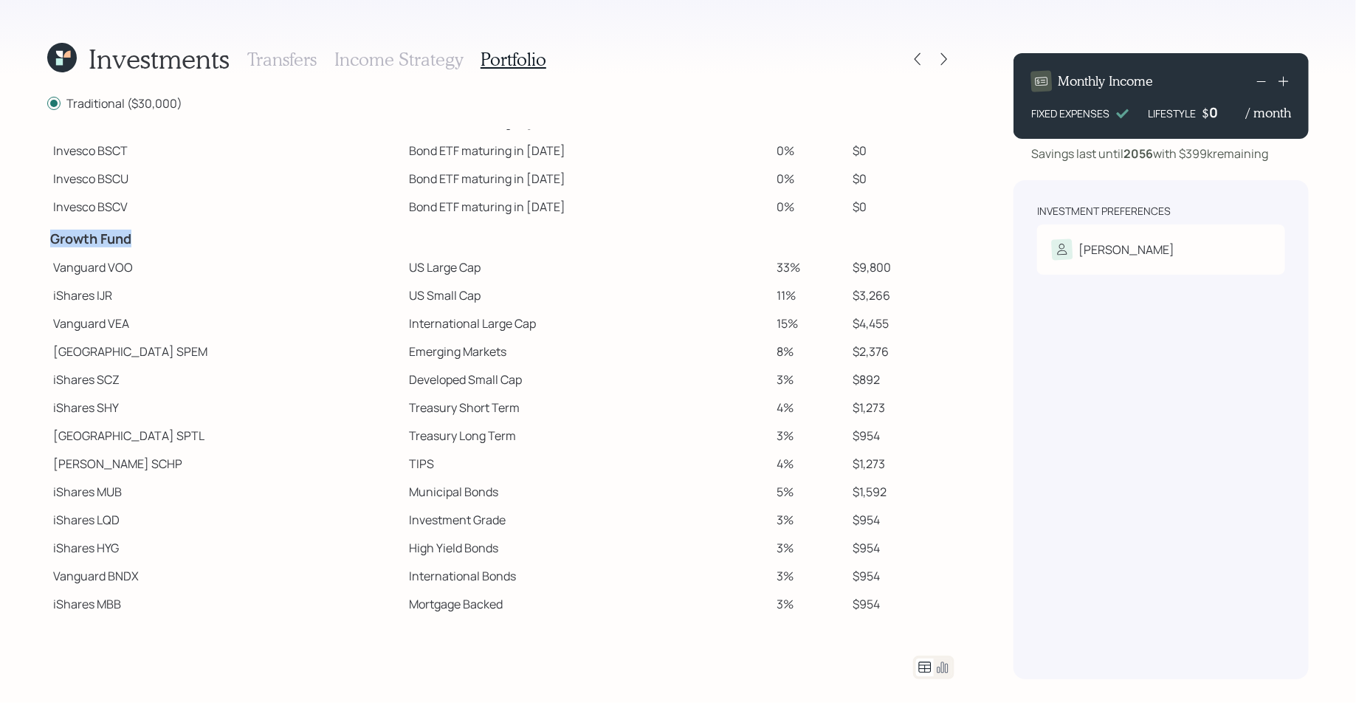
drag, startPoint x: 52, startPoint y: 244, endPoint x: 159, endPoint y: 247, distance: 107.1
click at [159, 247] on td "Growth Fund" at bounding box center [225, 237] width 356 height 32
drag, startPoint x: 57, startPoint y: 270, endPoint x: 110, endPoint y: 272, distance: 53.2
click at [110, 272] on td "Vanguard VOO" at bounding box center [225, 267] width 356 height 28
drag, startPoint x: 50, startPoint y: 295, endPoint x: 98, endPoint y: 296, distance: 48.0
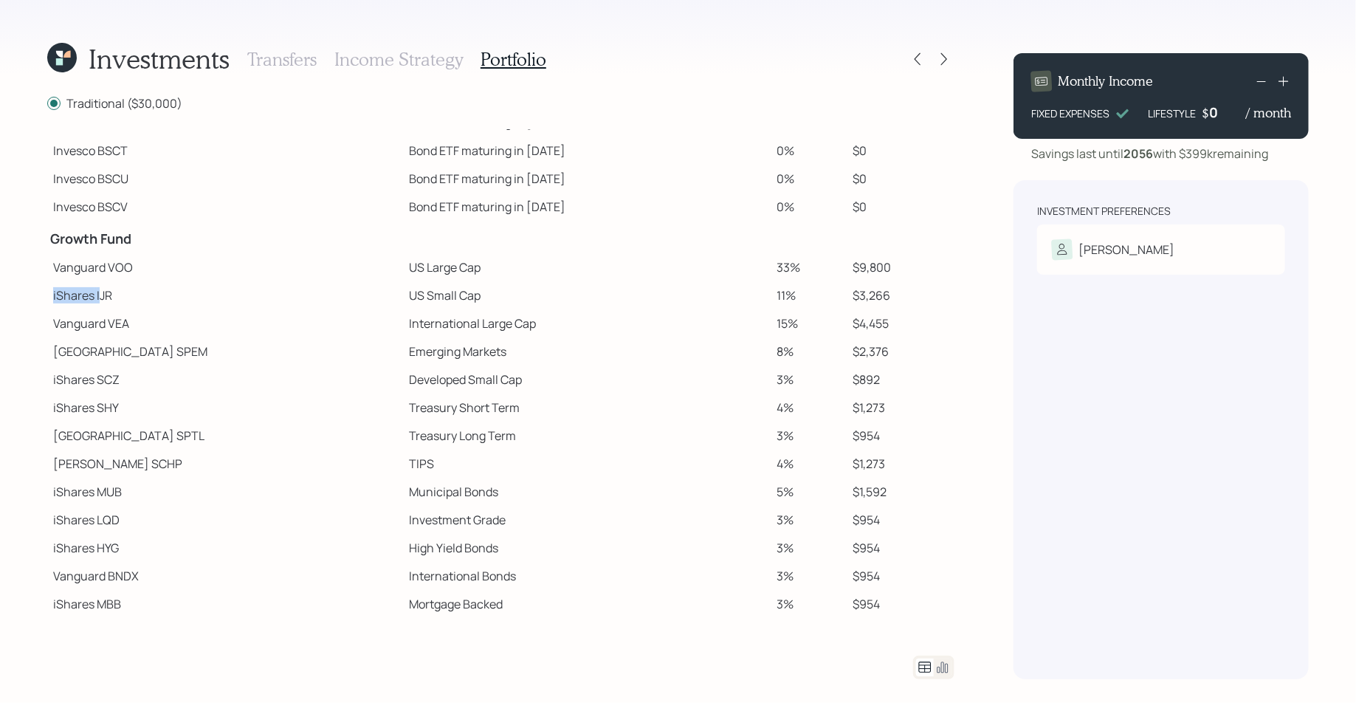
click at [98, 296] on td "iShares IJR" at bounding box center [225, 295] width 356 height 28
drag, startPoint x: 56, startPoint y: 345, endPoint x: 111, endPoint y: 351, distance: 55.6
click at [111, 351] on td "[GEOGRAPHIC_DATA]" at bounding box center [225, 351] width 356 height 28
drag, startPoint x: 55, startPoint y: 458, endPoint x: 137, endPoint y: 460, distance: 81.9
click at [137, 460] on td "[PERSON_NAME] SCHP" at bounding box center [225, 463] width 356 height 28
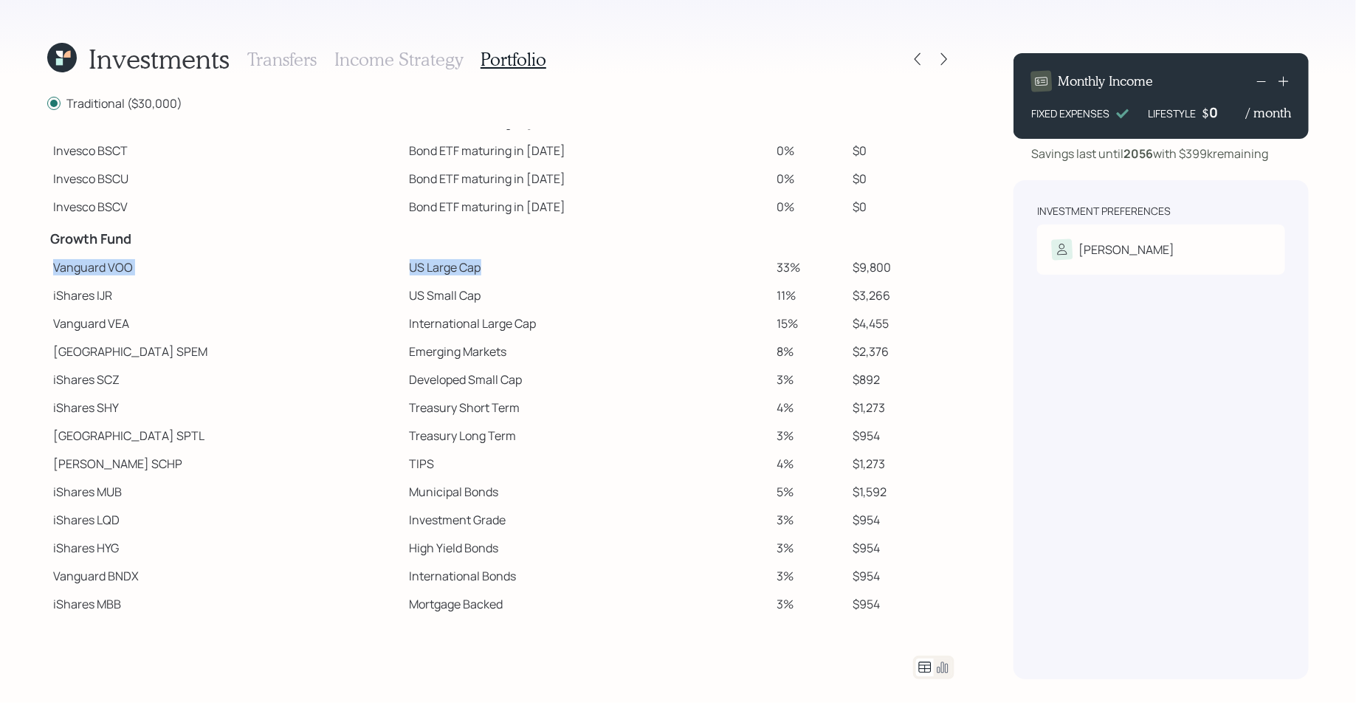
drag, startPoint x: 52, startPoint y: 266, endPoint x: 418, endPoint y: 276, distance: 366.9
click at [418, 276] on tr "Vanguard VOO US Large Cap 33% $9,800" at bounding box center [500, 267] width 907 height 28
drag, startPoint x: 332, startPoint y: 291, endPoint x: 411, endPoint y: 294, distance: 79.0
click at [411, 294] on td "US Small Cap" at bounding box center [588, 295] width 368 height 28
drag, startPoint x: 330, startPoint y: 323, endPoint x: 492, endPoint y: 331, distance: 162.6
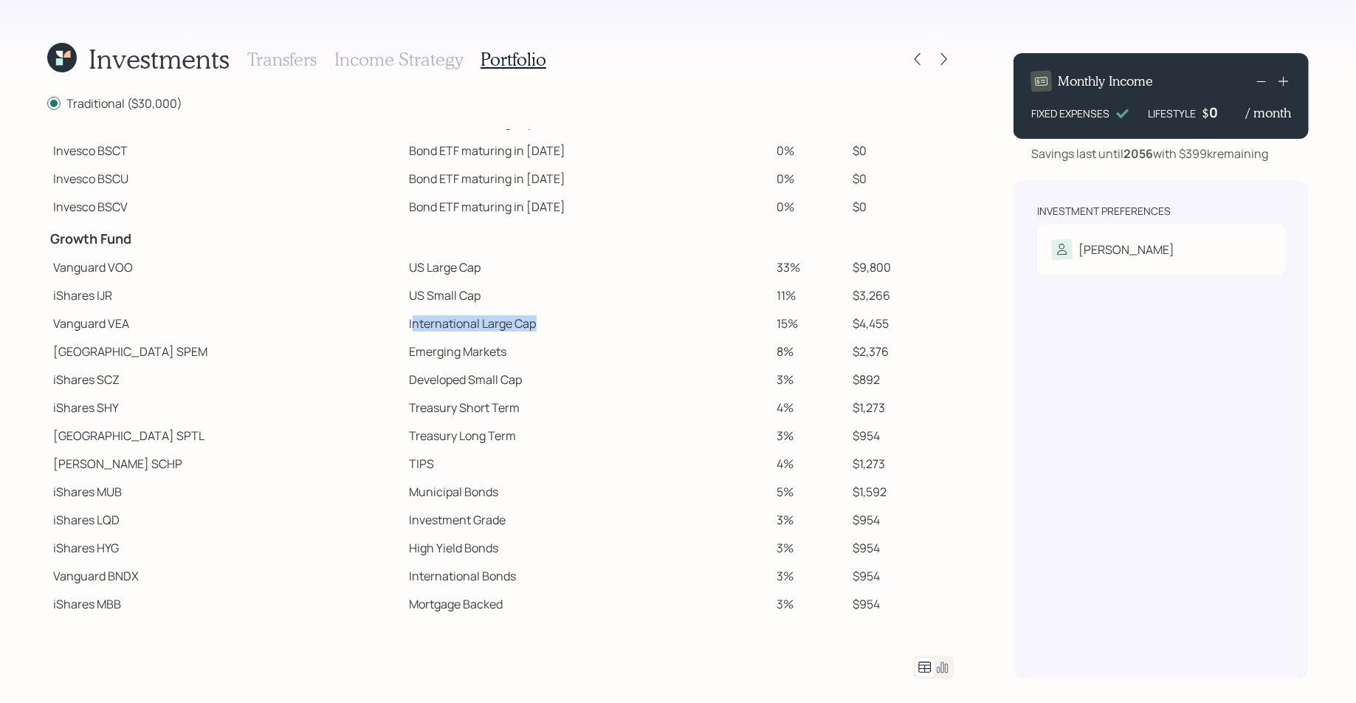
click at [492, 331] on td "International Large Cap" at bounding box center [588, 323] width 368 height 28
drag, startPoint x: 328, startPoint y: 349, endPoint x: 430, endPoint y: 359, distance: 102.3
click at [430, 359] on td "Emerging Markets" at bounding box center [588, 351] width 368 height 28
drag, startPoint x: 327, startPoint y: 381, endPoint x: 458, endPoint y: 385, distance: 130.7
click at [458, 385] on td "Developed Small Cap" at bounding box center [588, 379] width 368 height 28
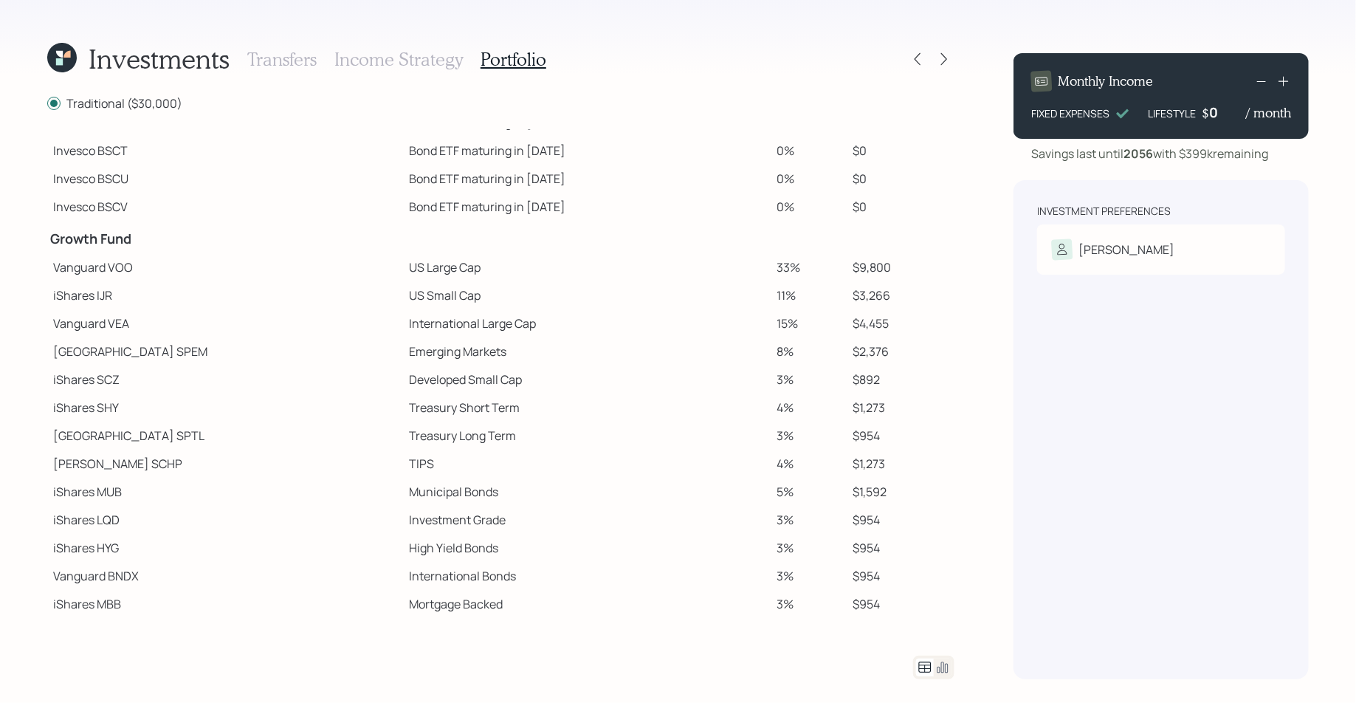
drag, startPoint x: 326, startPoint y: 413, endPoint x: 452, endPoint y: 419, distance: 125.6
click at [452, 419] on tbody "Spend Fund CASH Cash (Account Management) 1% $300 Stability Fund Invesco BSCP B…" at bounding box center [500, 275] width 907 height 686
click at [947, 62] on icon at bounding box center [944, 59] width 15 height 15
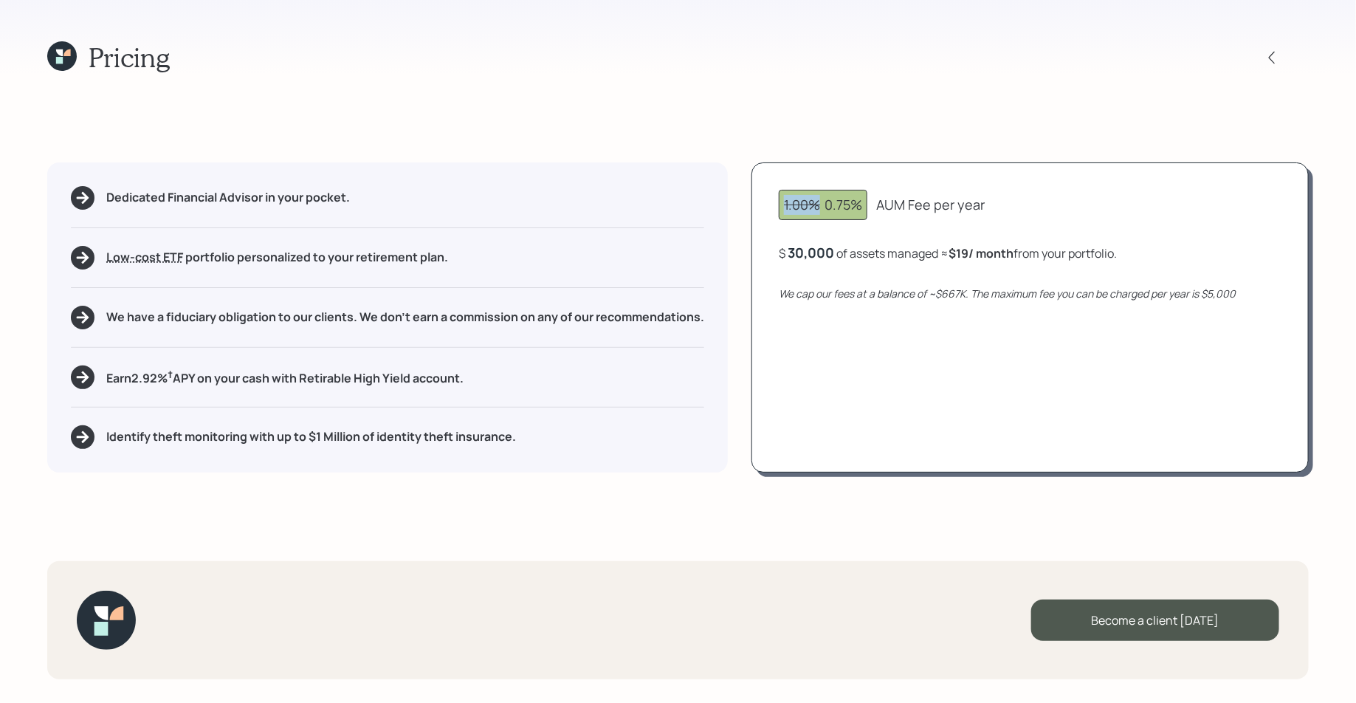
drag, startPoint x: 820, startPoint y: 210, endPoint x: 767, endPoint y: 204, distance: 53.5
click at [767, 204] on div "1.00% 0.75% AUM Fee per year $ 30,000 of assets managed ≈ $19 / month from your…" at bounding box center [1029, 317] width 557 height 310
click at [821, 199] on div "1.00% 0.75%" at bounding box center [823, 205] width 78 height 20
drag, startPoint x: 826, startPoint y: 206, endPoint x: 991, endPoint y: 210, distance: 165.4
click at [991, 210] on div "1.00% 0.75% AUM Fee per year" at bounding box center [1030, 205] width 503 height 30
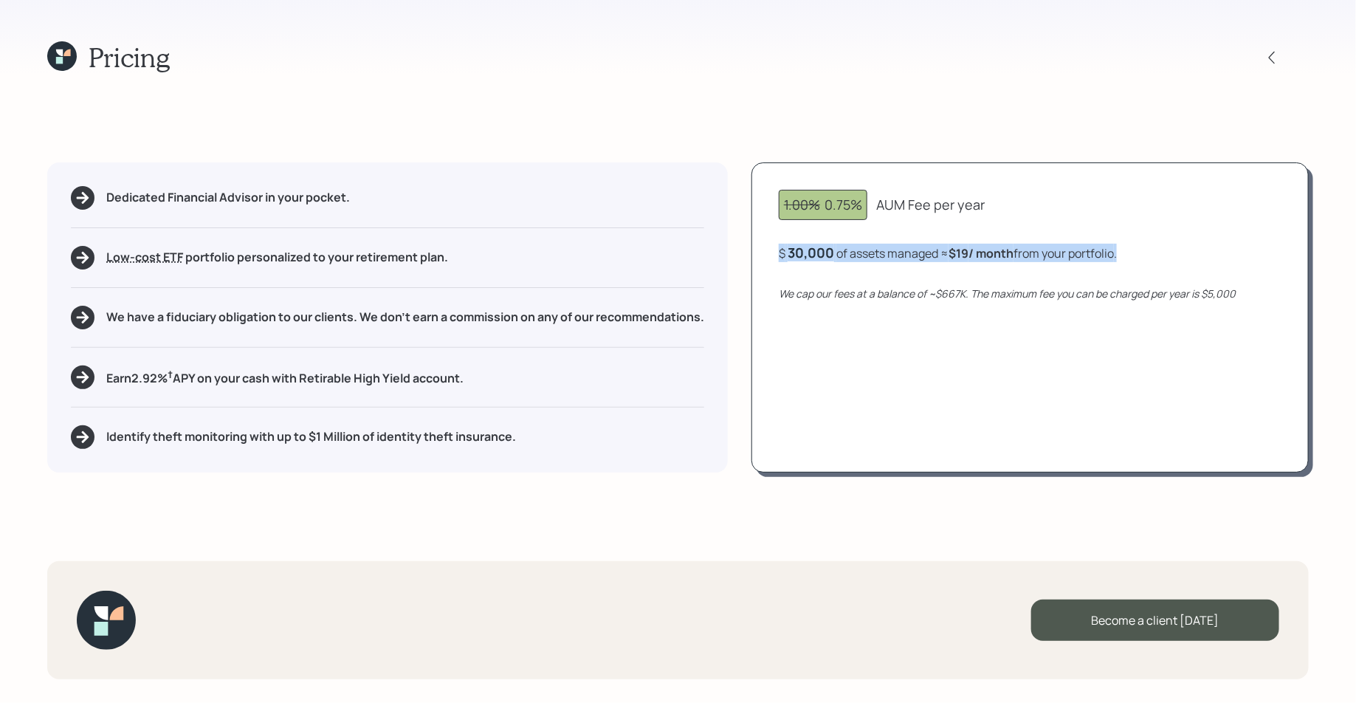
drag, startPoint x: 774, startPoint y: 252, endPoint x: 1032, endPoint y: 263, distance: 258.5
click at [1032, 263] on div "1.00% 0.75% AUM Fee per year $ 30,000 of assets managed ≈ $19 / month from your…" at bounding box center [1029, 317] width 557 height 310
click at [967, 253] on b "$19 / month" at bounding box center [980, 253] width 65 height 16
drag, startPoint x: 951, startPoint y: 253, endPoint x: 1139, endPoint y: 258, distance: 187.5
click at [1139, 258] on div "$ 30,000 of assets managed ≈ $19 / month from your portfolio ." at bounding box center [1030, 253] width 503 height 18
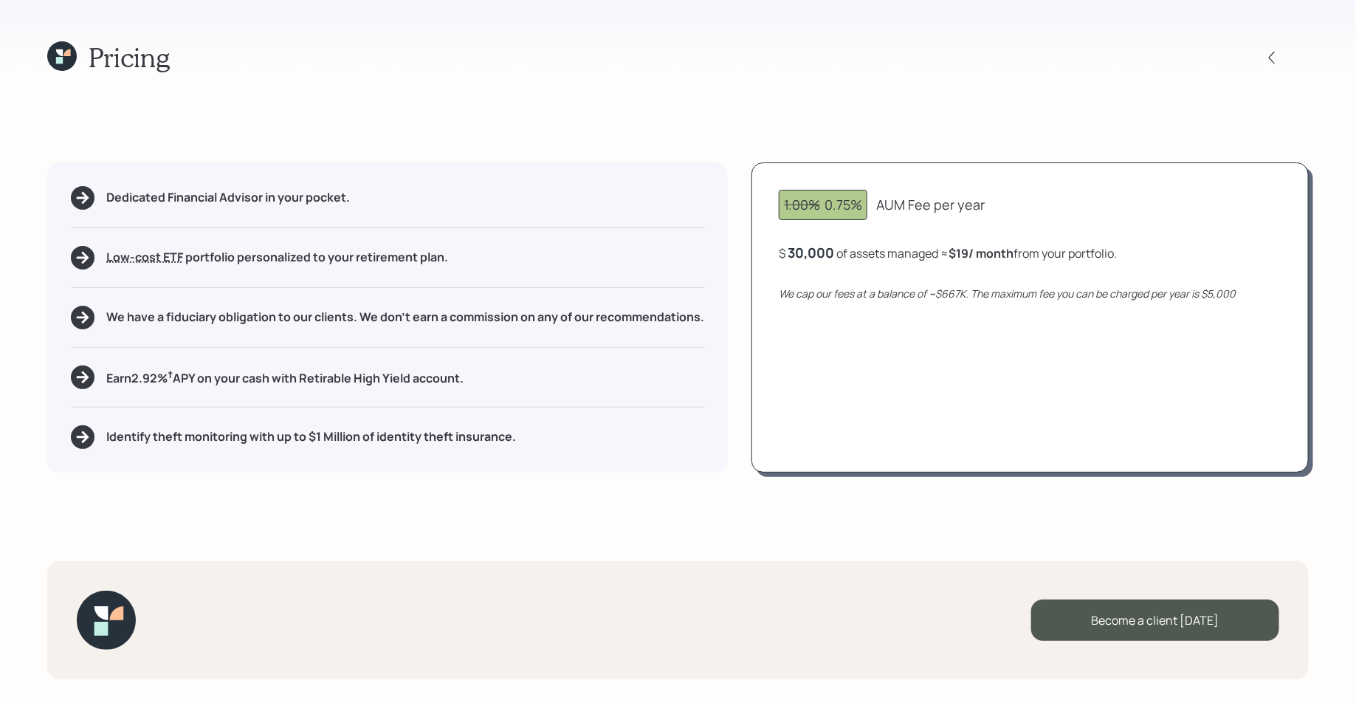
click at [66, 62] on icon at bounding box center [62, 56] width 30 height 30
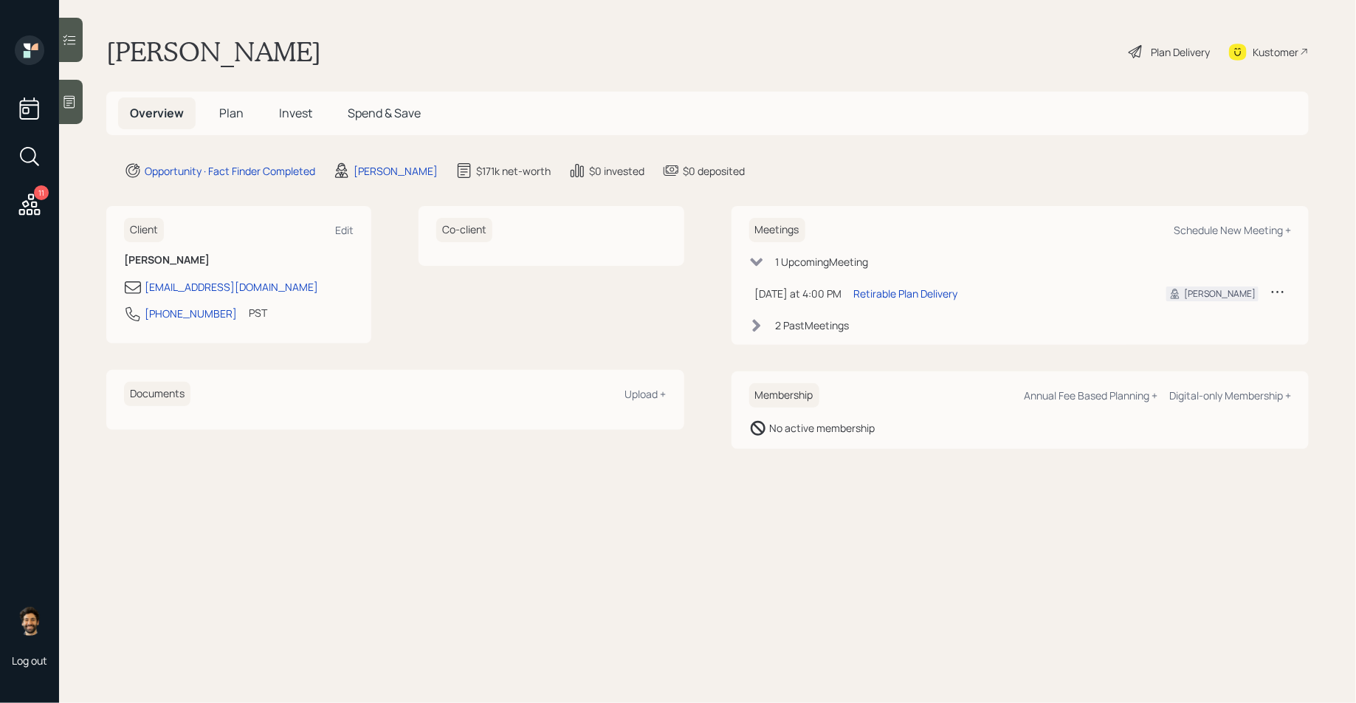
click at [1176, 44] on div "Plan Delivery" at bounding box center [1180, 51] width 59 height 15
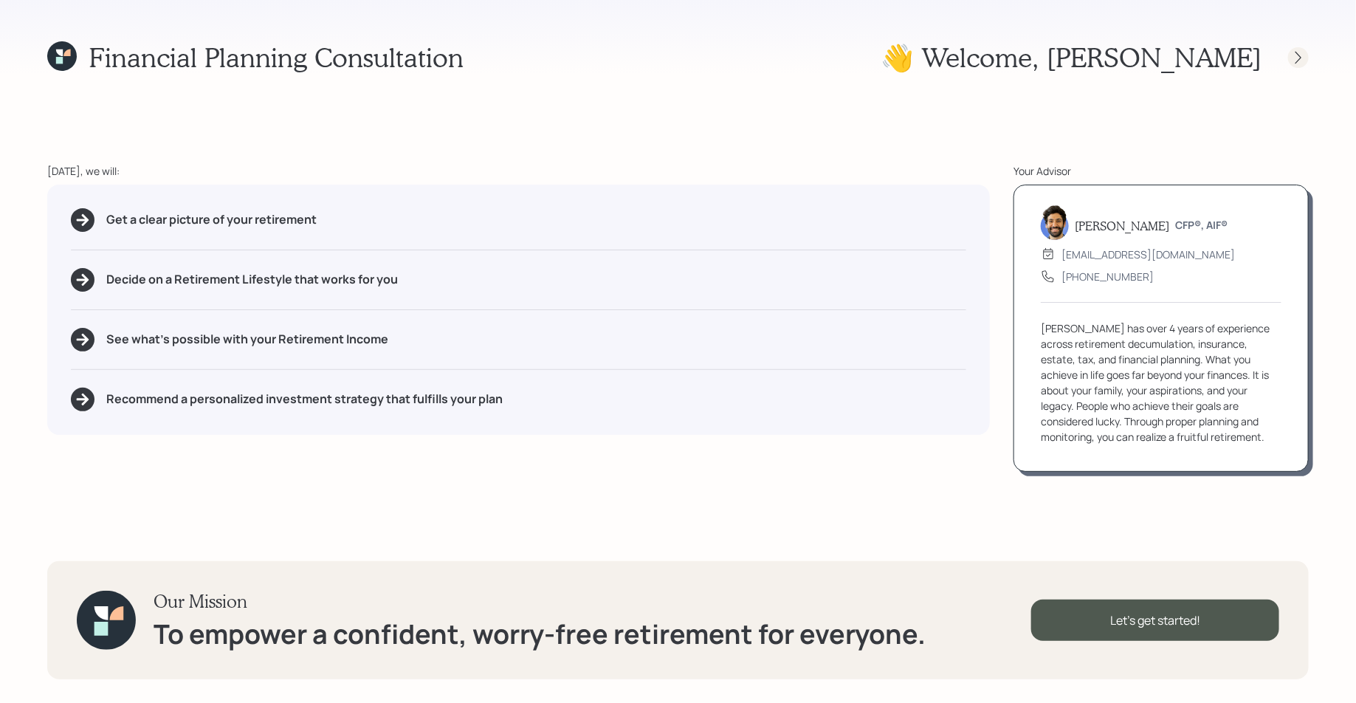
click at [1298, 55] on icon at bounding box center [1298, 57] width 15 height 15
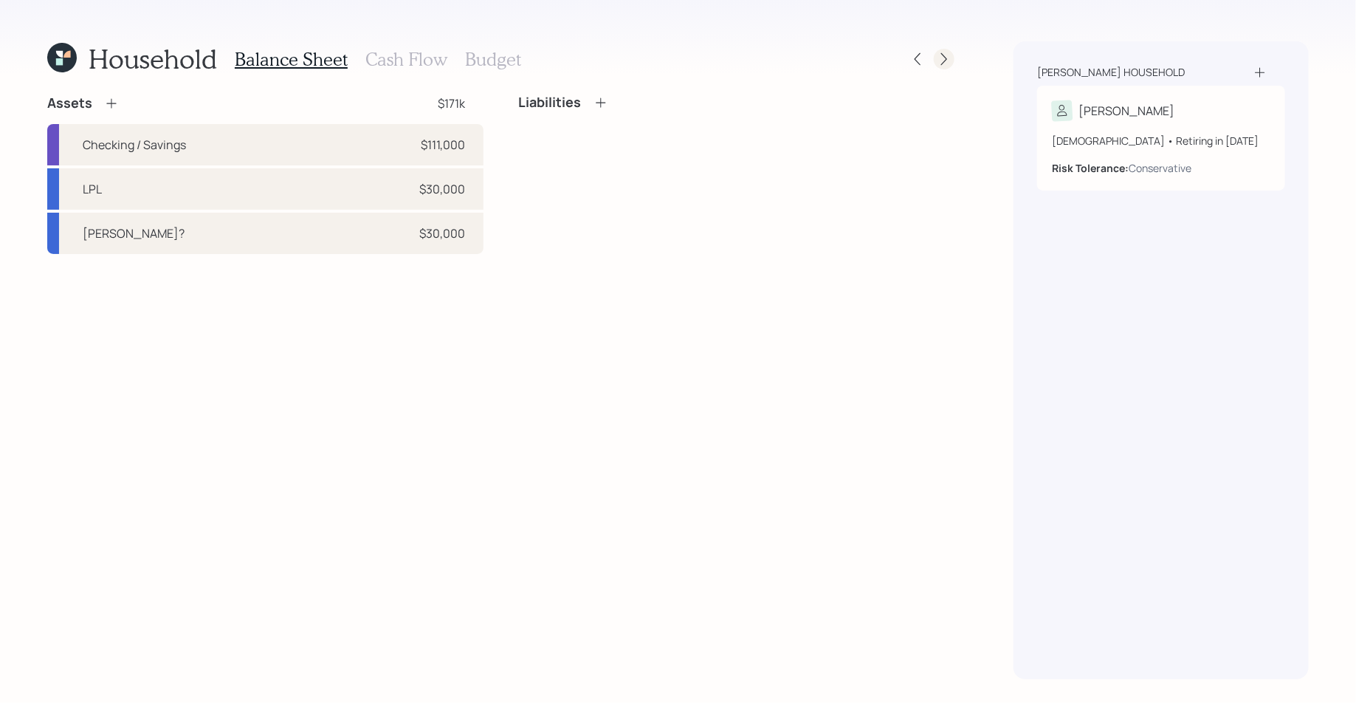
click at [947, 63] on icon at bounding box center [944, 59] width 15 height 15
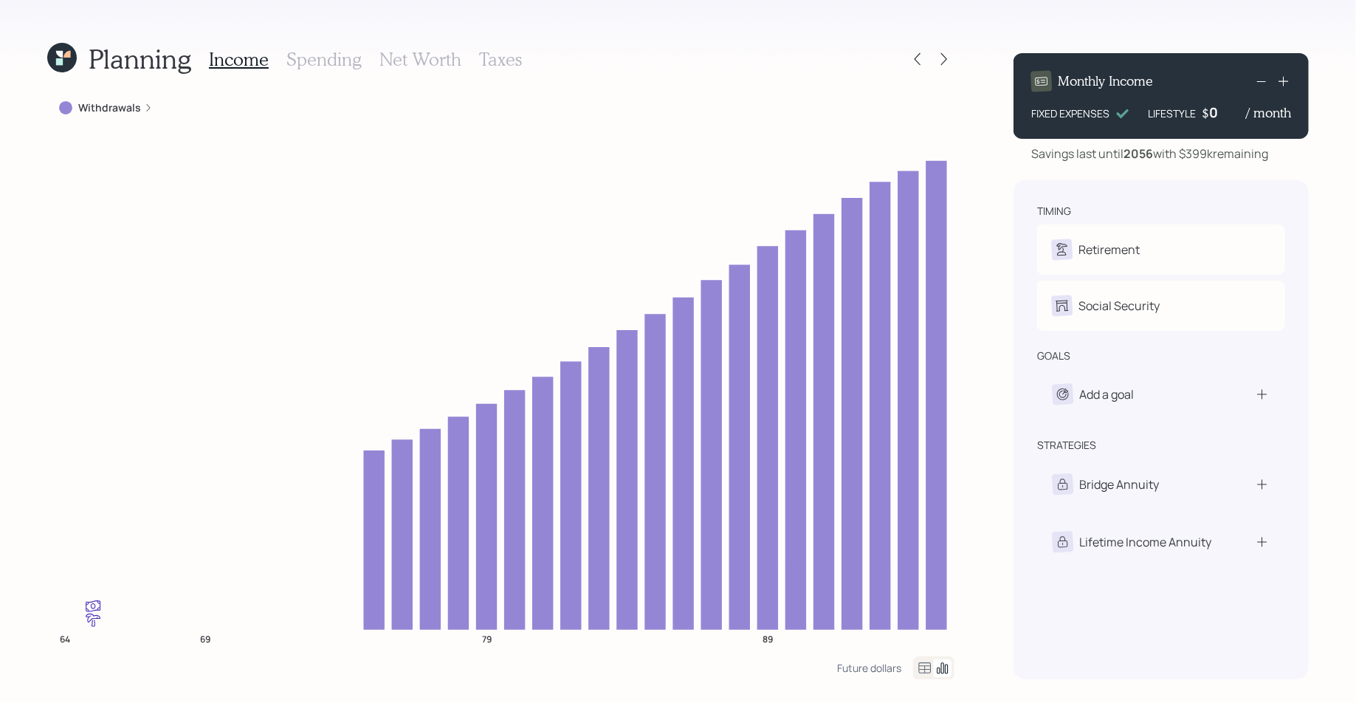
click at [503, 59] on h3 "Taxes" at bounding box center [500, 59] width 43 height 21
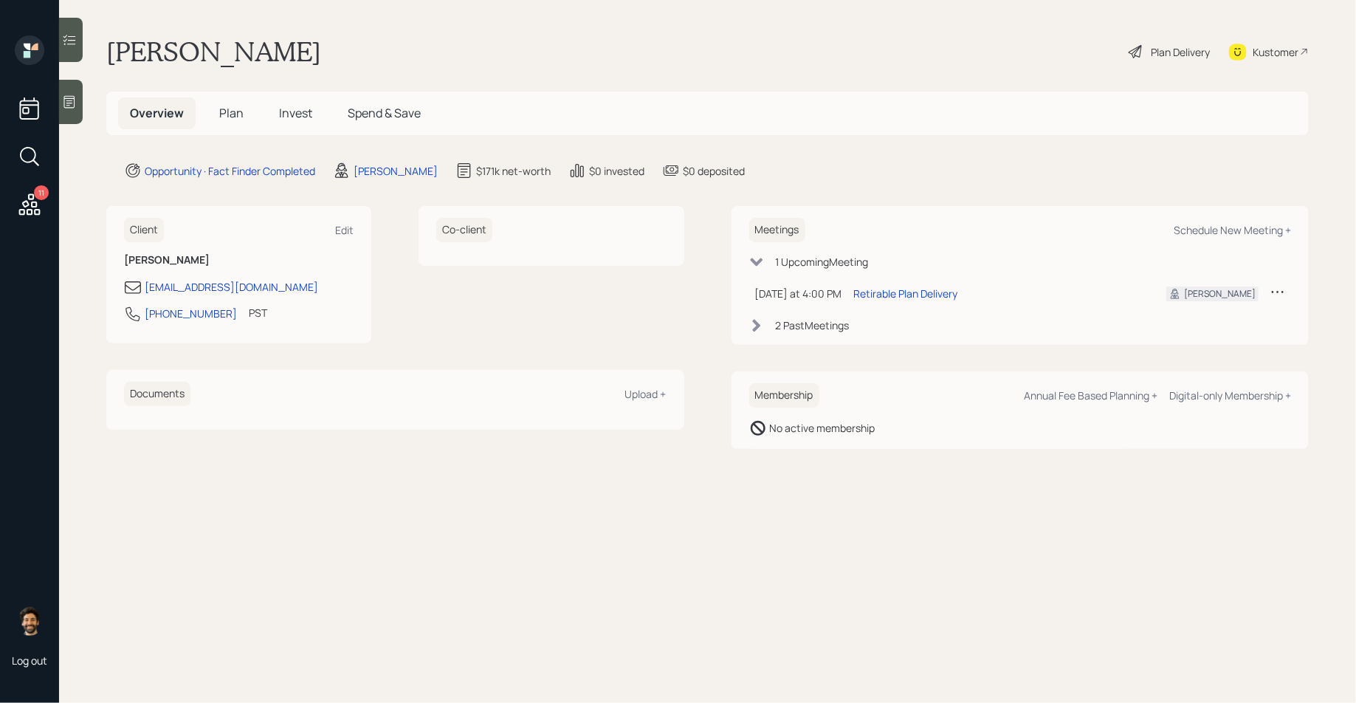
click at [1172, 44] on div "Plan Delivery" at bounding box center [1180, 51] width 59 height 15
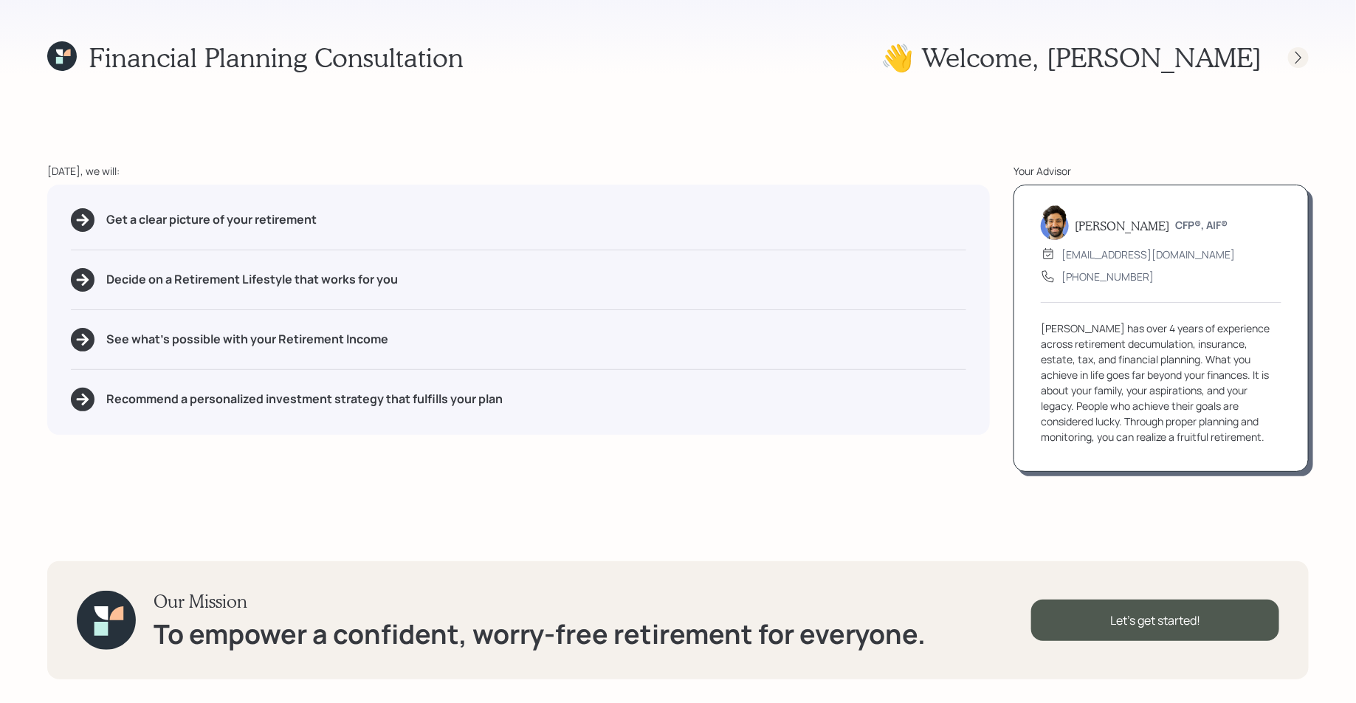
click at [1298, 61] on icon at bounding box center [1298, 57] width 15 height 15
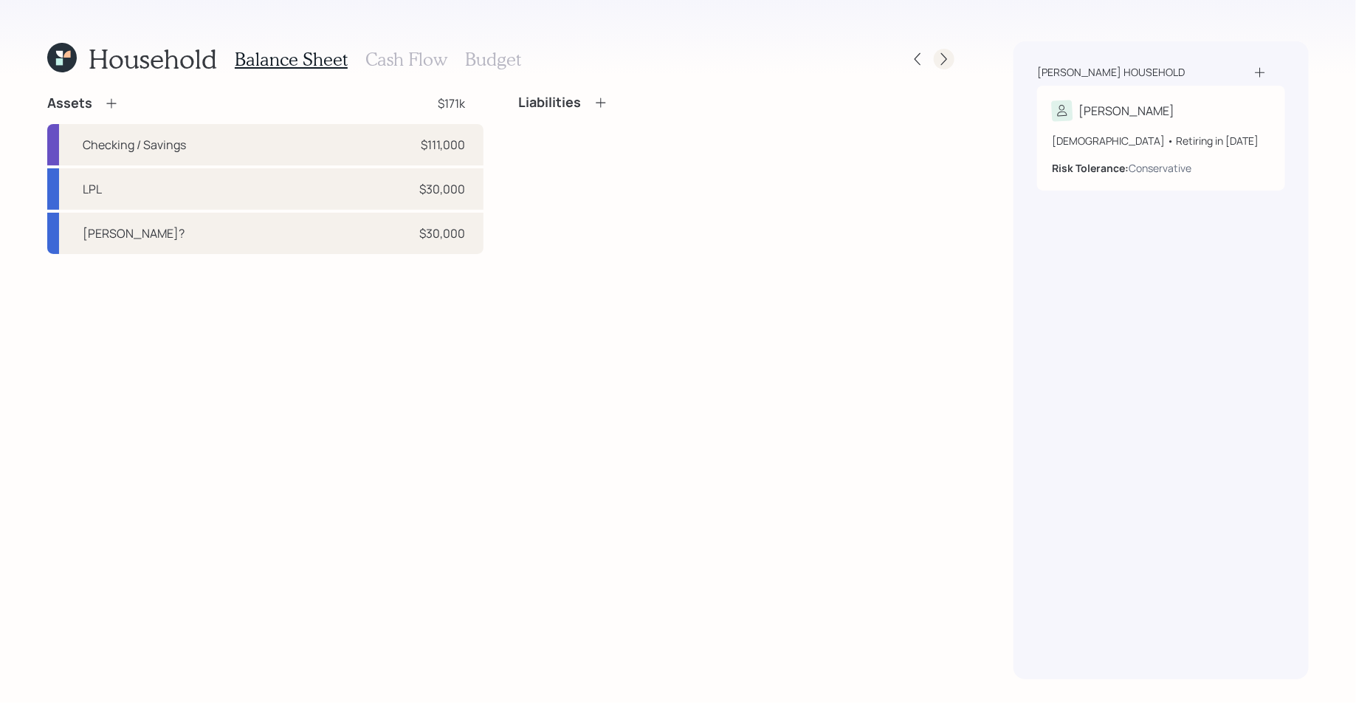
click at [952, 58] on div at bounding box center [944, 59] width 21 height 21
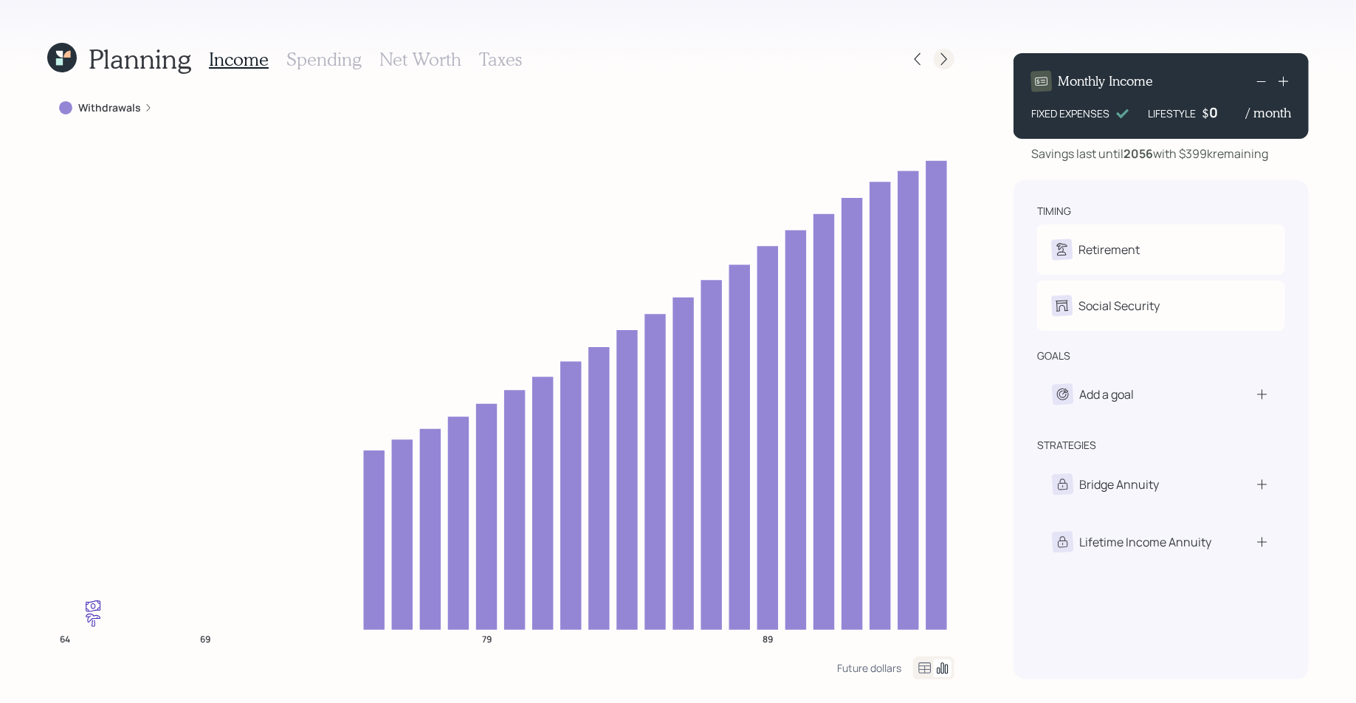
click at [951, 58] on div at bounding box center [944, 59] width 21 height 21
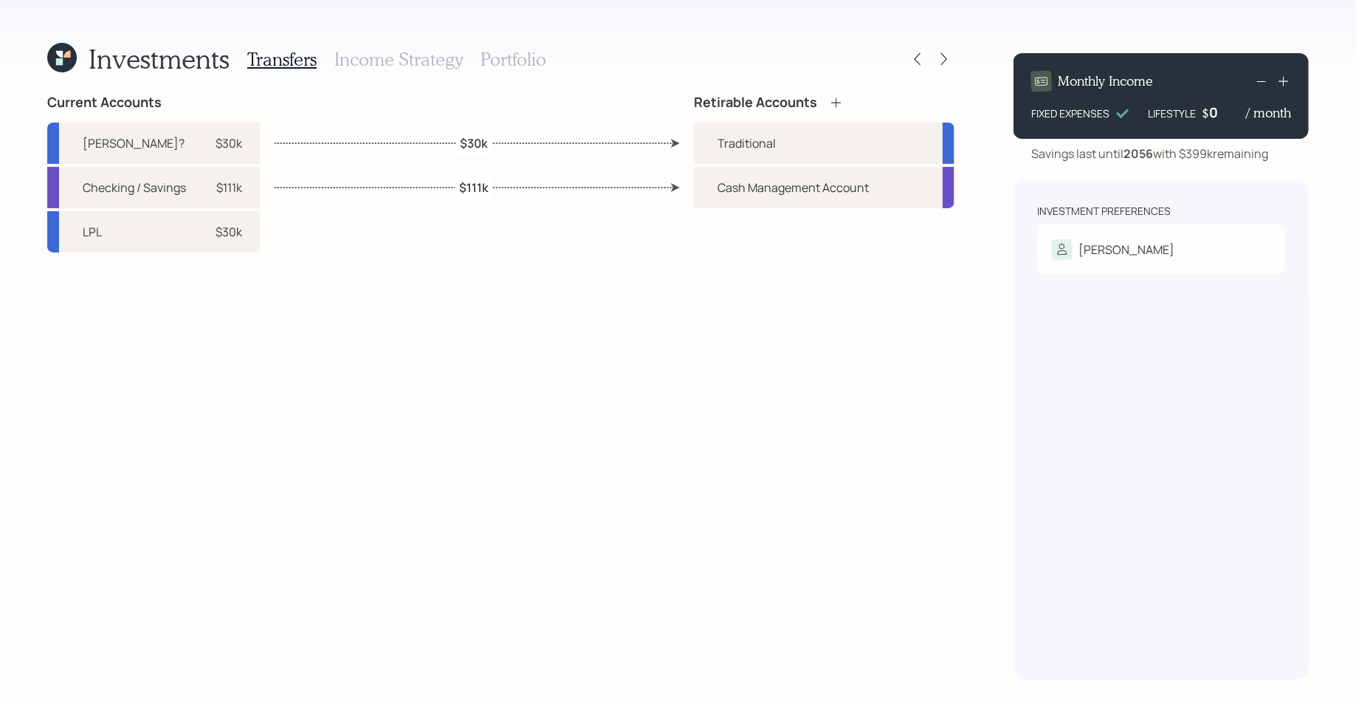
click at [951, 58] on div at bounding box center [944, 59] width 21 height 21
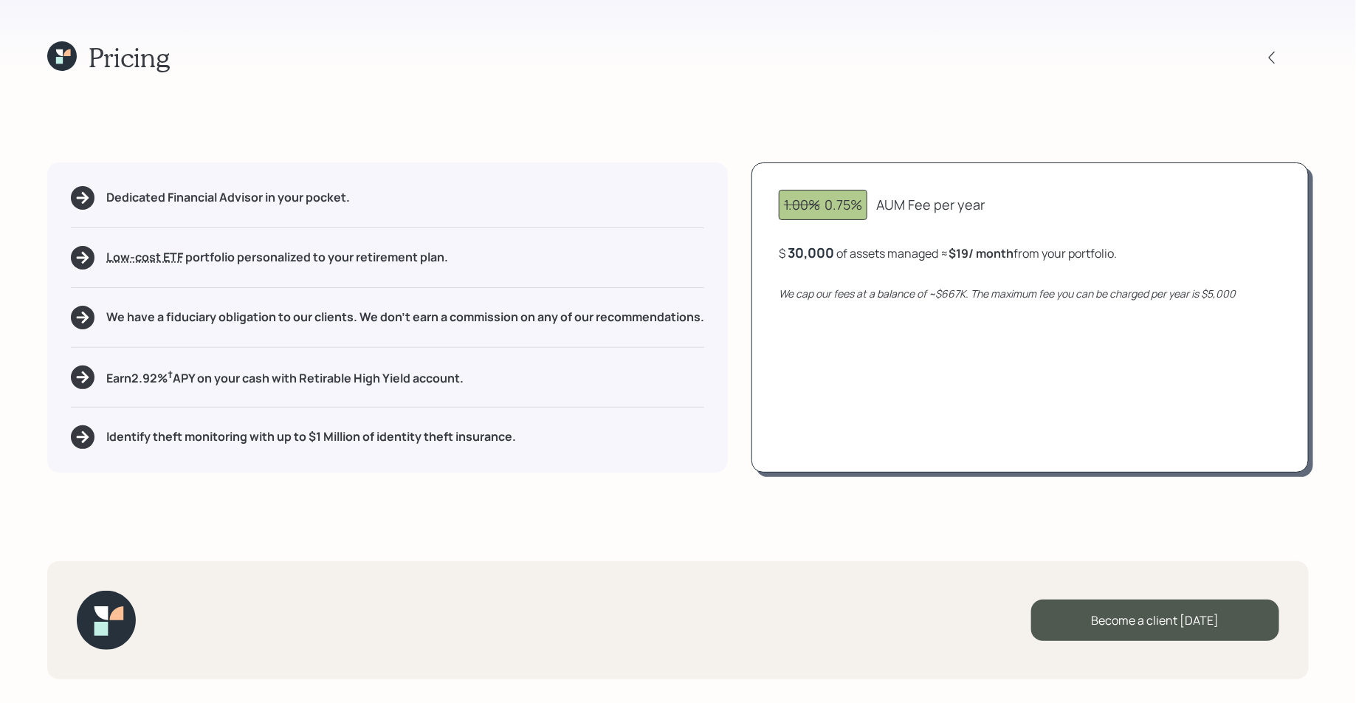
click at [1111, 642] on div "Become a client [DATE]" at bounding box center [677, 620] width 1261 height 118
click at [1080, 627] on div "Become a client [DATE]" at bounding box center [1155, 619] width 248 height 41
click at [1137, 618] on div "Become a client [DATE]" at bounding box center [1155, 619] width 248 height 41
click at [1131, 630] on div "Become a client [DATE]" at bounding box center [1155, 619] width 248 height 41
click at [1131, 630] on div "Go to Altruist" at bounding box center [1155, 619] width 248 height 41
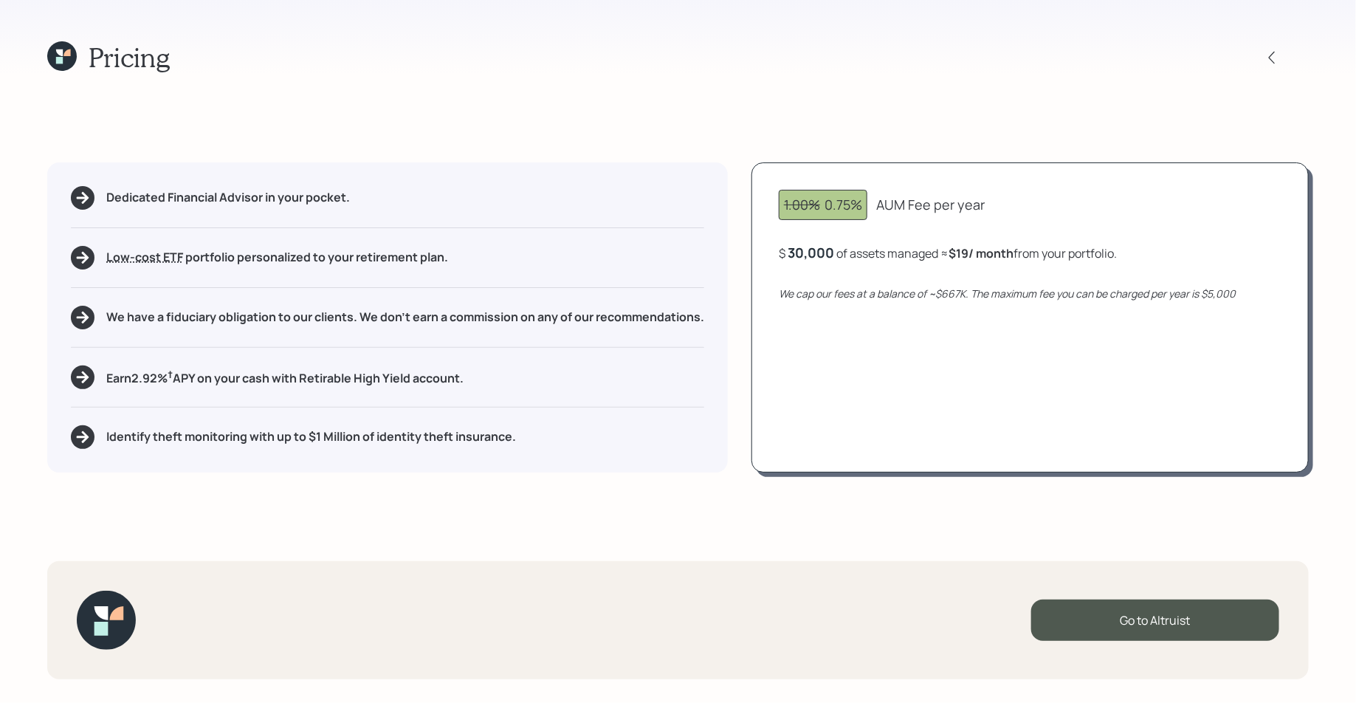
click at [63, 58] on icon at bounding box center [62, 56] width 30 height 30
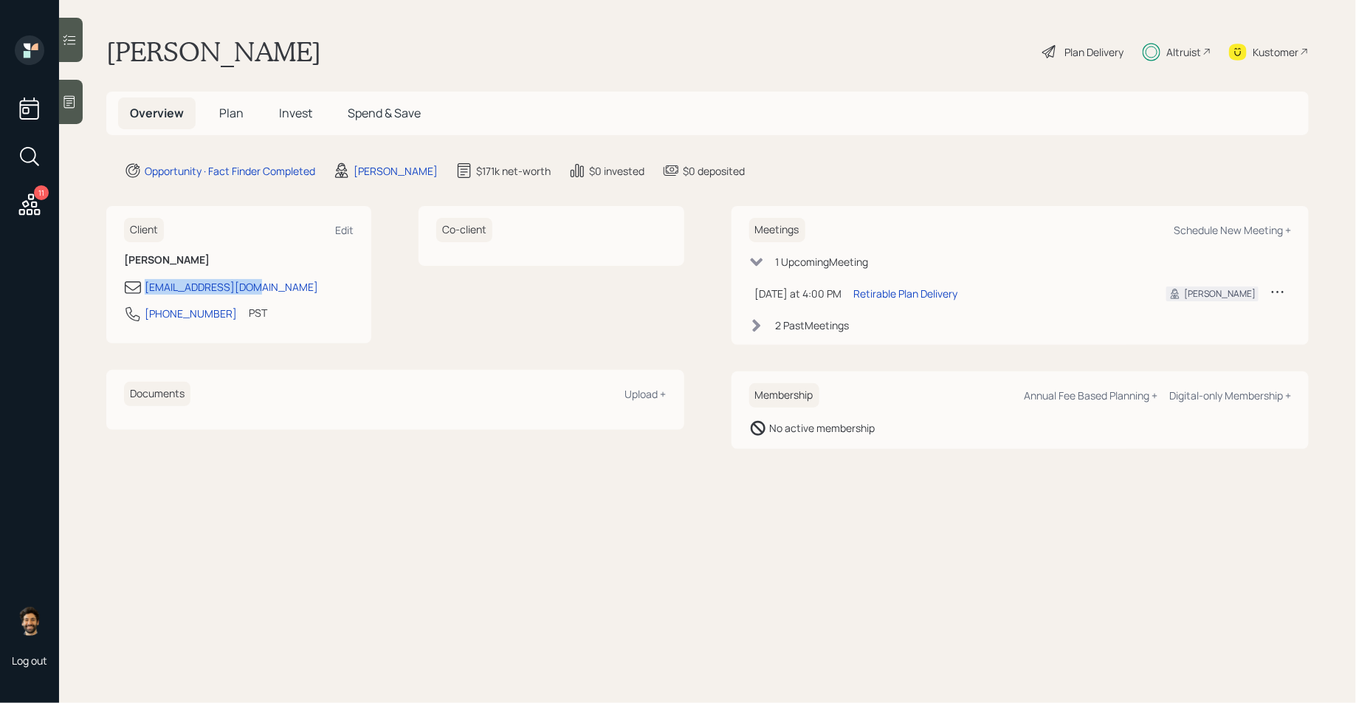
drag, startPoint x: 258, startPoint y: 295, endPoint x: 136, endPoint y: 292, distance: 122.5
click at [137, 292] on div "[EMAIL_ADDRESS][DOMAIN_NAME]" at bounding box center [239, 287] width 230 height 18
copy div "[EMAIL_ADDRESS][DOMAIN_NAME]"
drag, startPoint x: 192, startPoint y: 292, endPoint x: 601, endPoint y: 4, distance: 500.0
click at [0, 0] on div "11 Log out Ruth Smith Plan Delivery Altruist Kustomer Overview Plan Invest Spen…" at bounding box center [678, 351] width 1356 height 703
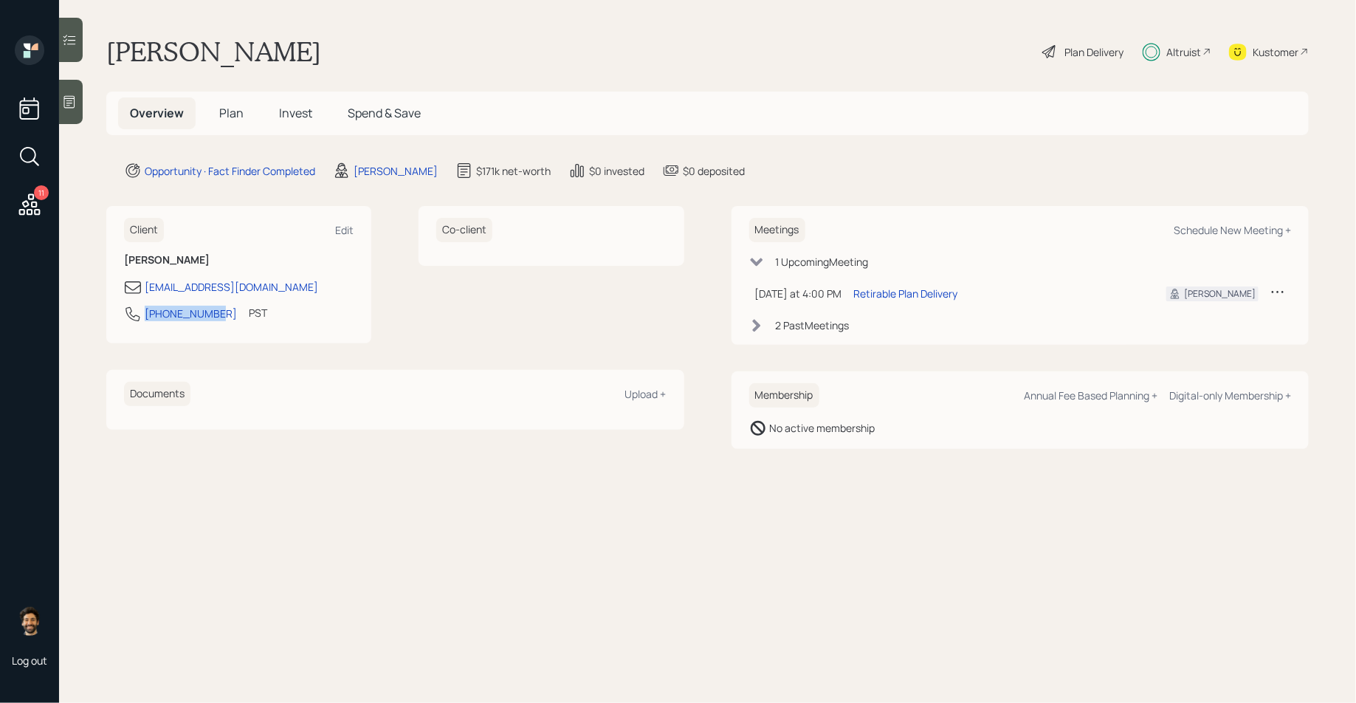
drag, startPoint x: 213, startPoint y: 318, endPoint x: 123, endPoint y: 318, distance: 90.0
click at [123, 318] on div "Client Edit Ruth Smith rufus9062@gmail.com 916-716-8129 PST Currently 1:21 PM" at bounding box center [238, 274] width 265 height 137
copy div "[PHONE_NUMBER]"
drag, startPoint x: 172, startPoint y: 317, endPoint x: 483, endPoint y: 4, distance: 440.4
click at [0, 0] on div "11 Log out Ruth Smith Plan Delivery Altruist Kustomer Overview Plan Invest Spen…" at bounding box center [678, 351] width 1356 height 703
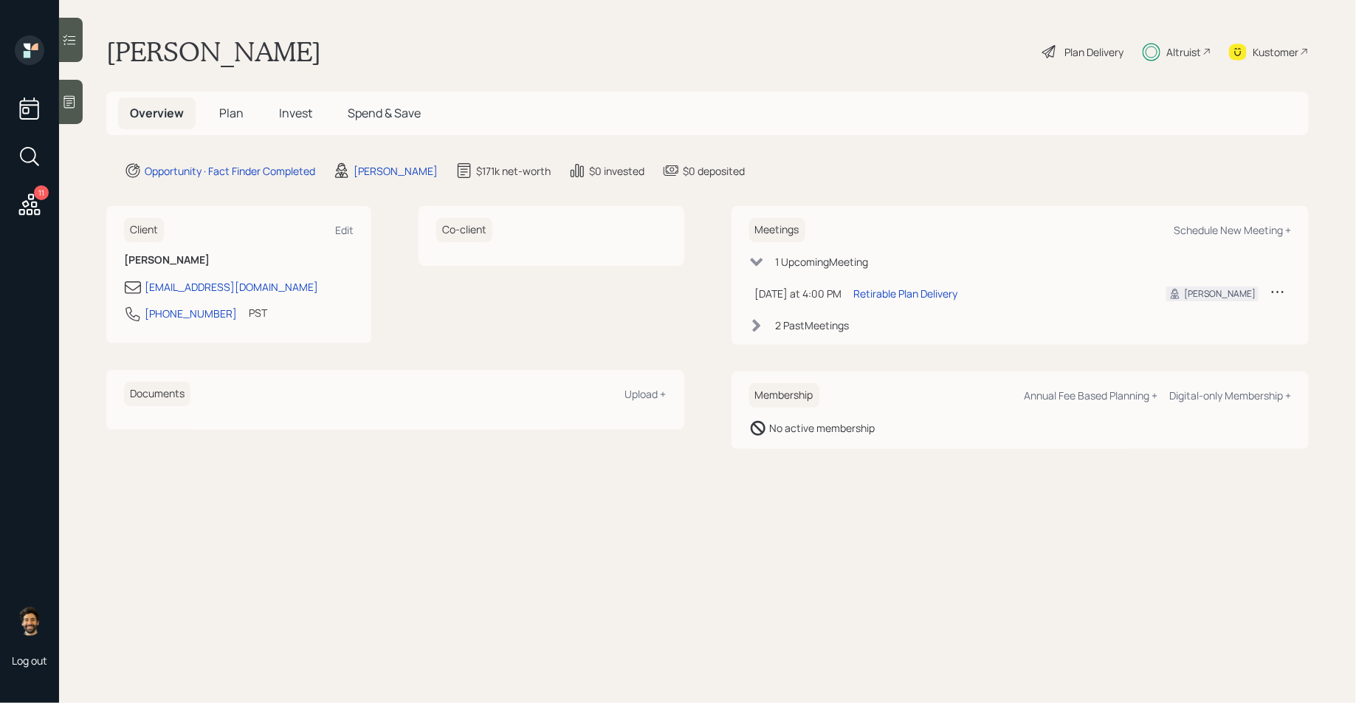
click at [234, 108] on span "Plan" at bounding box center [231, 113] width 24 height 16
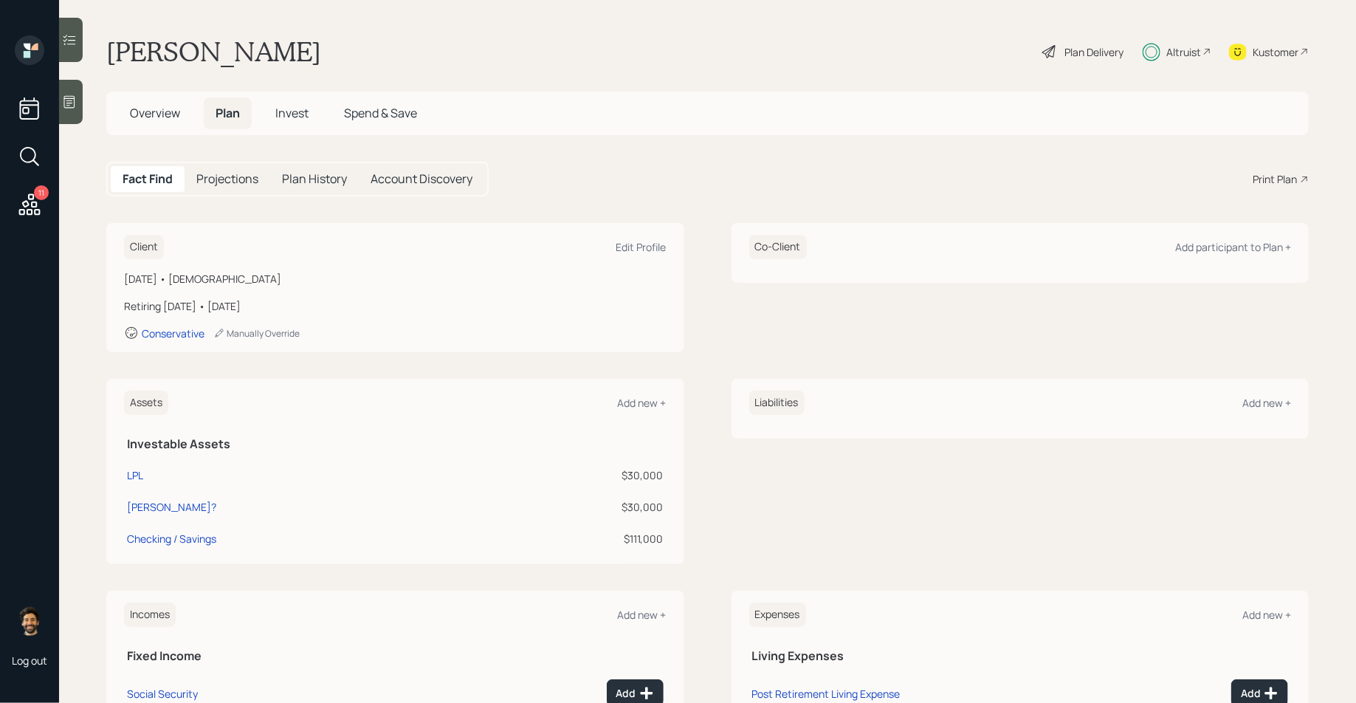
click at [1275, 177] on div "Print Plan" at bounding box center [1274, 178] width 44 height 15
click at [1244, 55] on icon at bounding box center [1238, 52] width 18 height 17
